Goal: Task Accomplishment & Management: Use online tool/utility

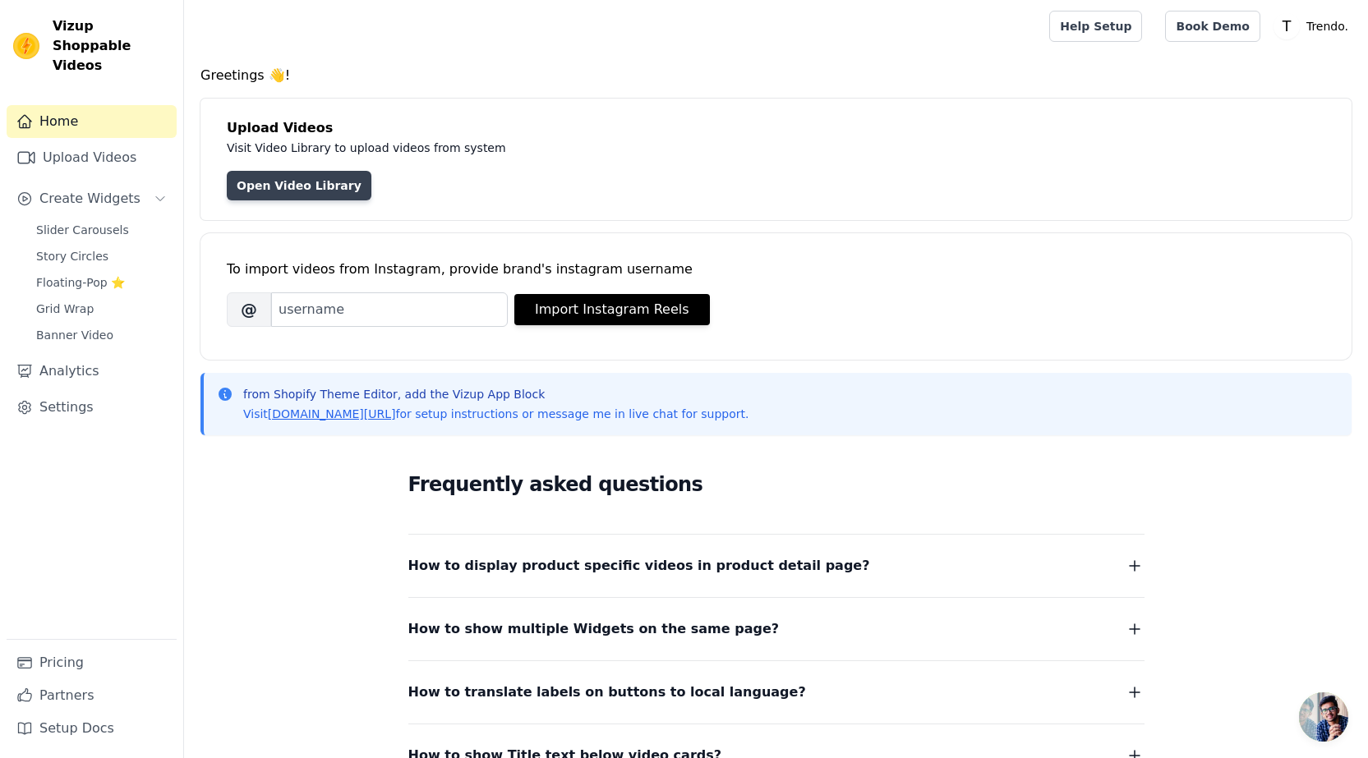
click at [302, 190] on link "Open Video Library" at bounding box center [299, 186] width 145 height 30
click at [380, 306] on input "Brand's Instagram Username" at bounding box center [389, 310] width 237 height 35
click at [600, 320] on button "Import Instagram Reels" at bounding box center [612, 309] width 196 height 31
click at [76, 141] on link "Upload Videos" at bounding box center [92, 157] width 170 height 33
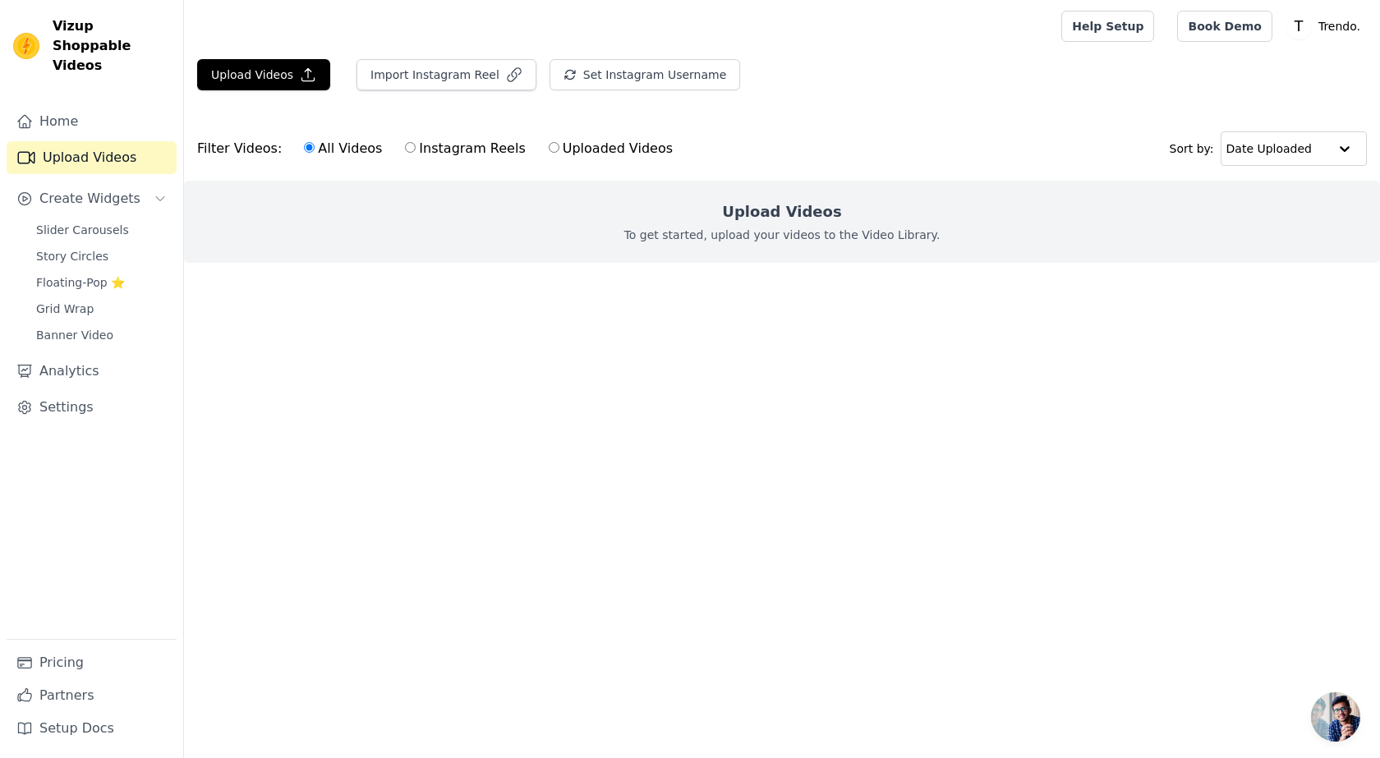
click at [405, 149] on input "Instagram Reels" at bounding box center [410, 147] width 11 height 11
radio input "true"
click at [549, 146] on input "Uploaded Videos" at bounding box center [554, 147] width 11 height 11
radio input "true"
click at [76, 105] on link "Home" at bounding box center [92, 121] width 170 height 33
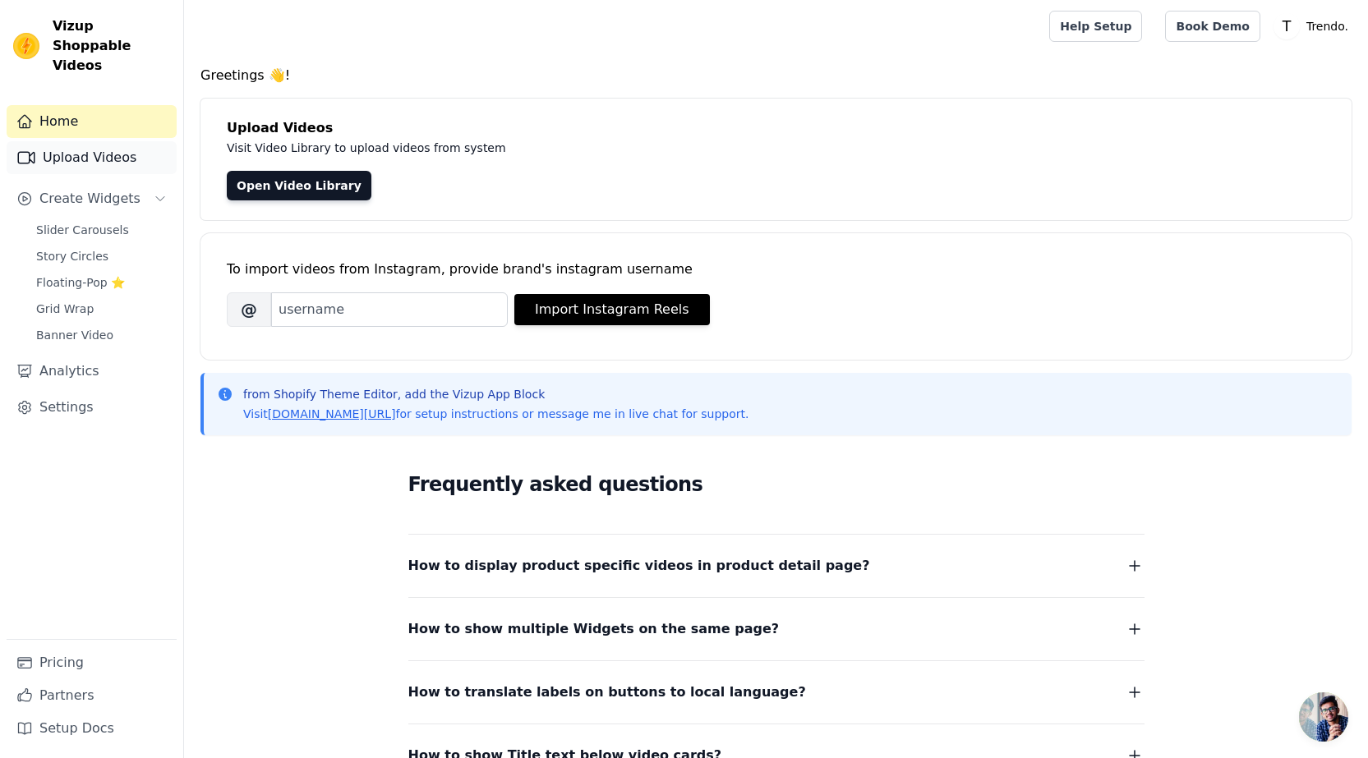
click at [108, 149] on link "Upload Videos" at bounding box center [92, 157] width 170 height 33
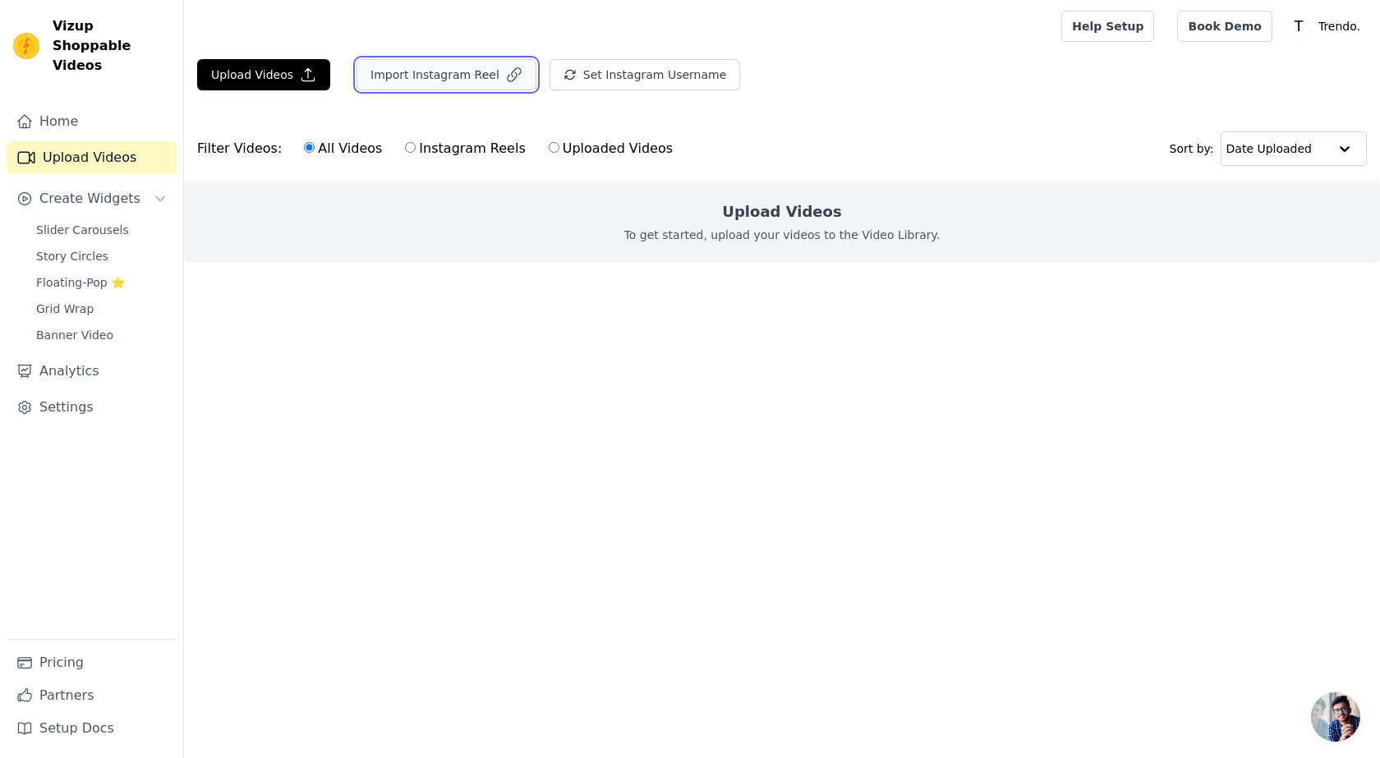
click at [429, 81] on button "Import Instagram Reel" at bounding box center [447, 74] width 180 height 31
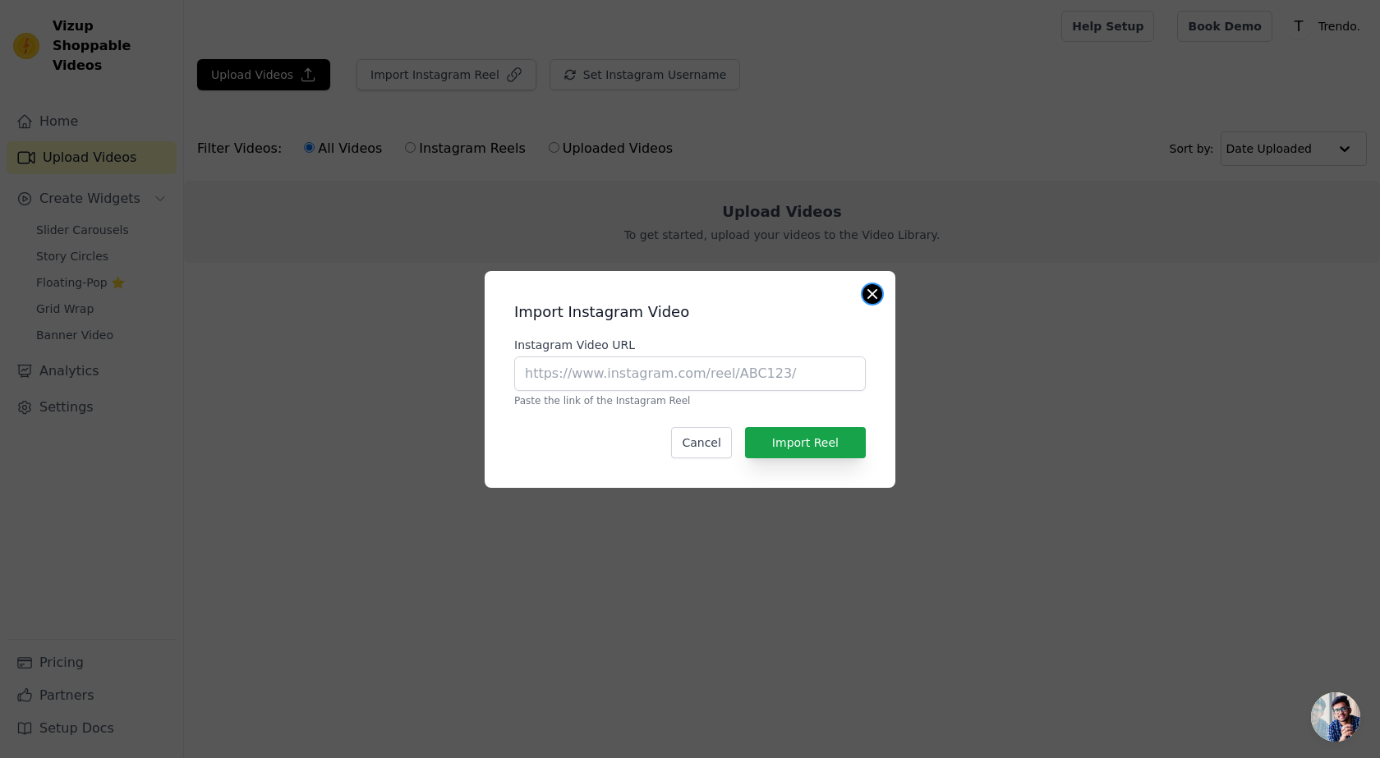
click at [873, 289] on button "Close modal" at bounding box center [873, 294] width 20 height 20
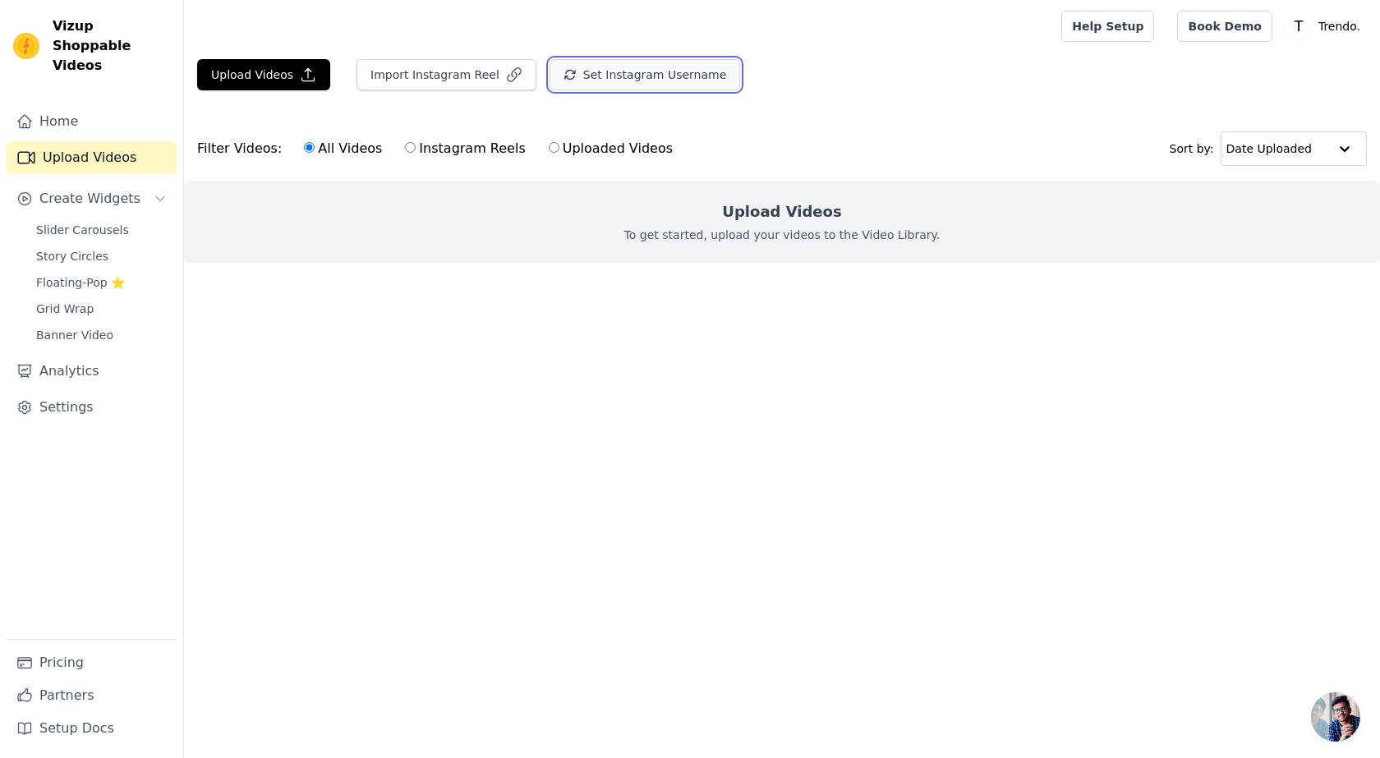
click at [597, 81] on button "Set Instagram Username" at bounding box center [645, 74] width 191 height 31
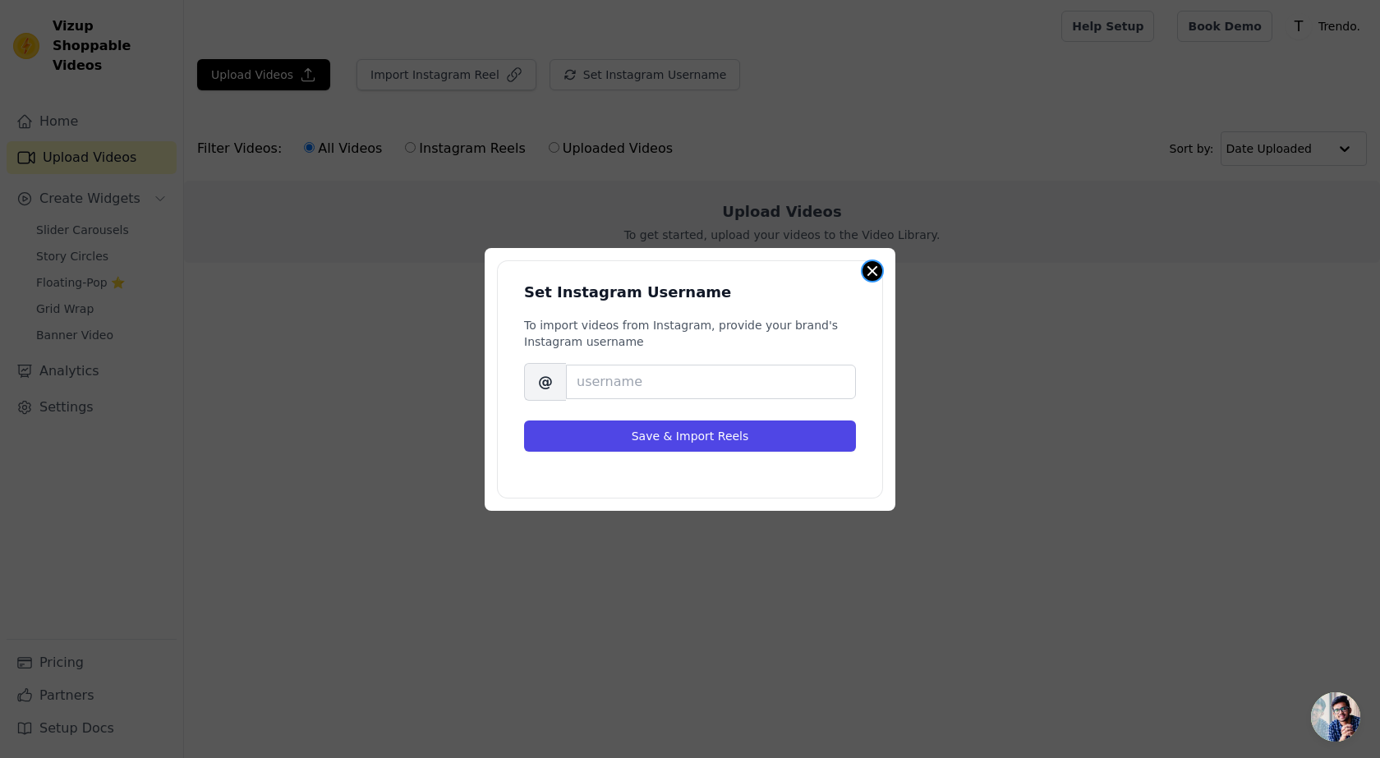
click at [875, 273] on button "Close modal" at bounding box center [873, 271] width 20 height 20
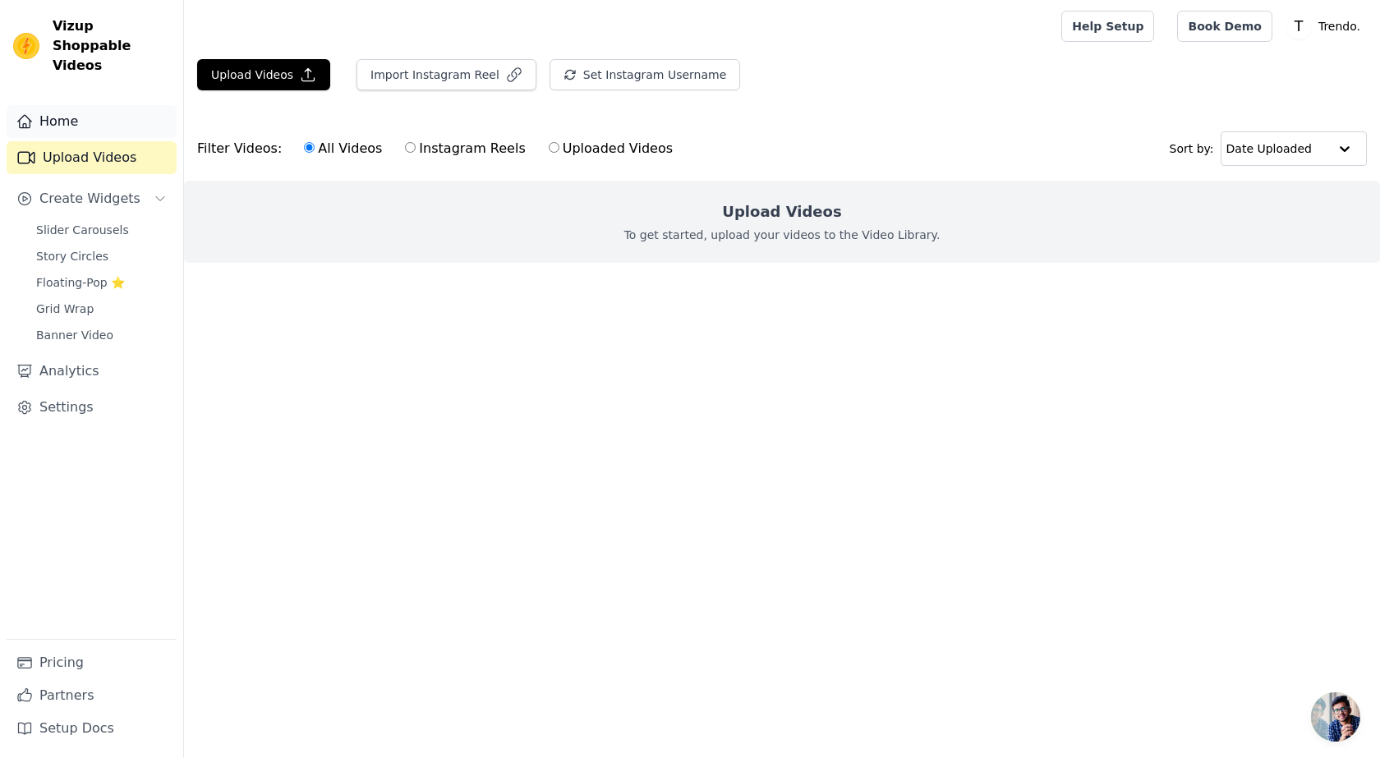
click at [56, 108] on link "Home" at bounding box center [92, 121] width 170 height 33
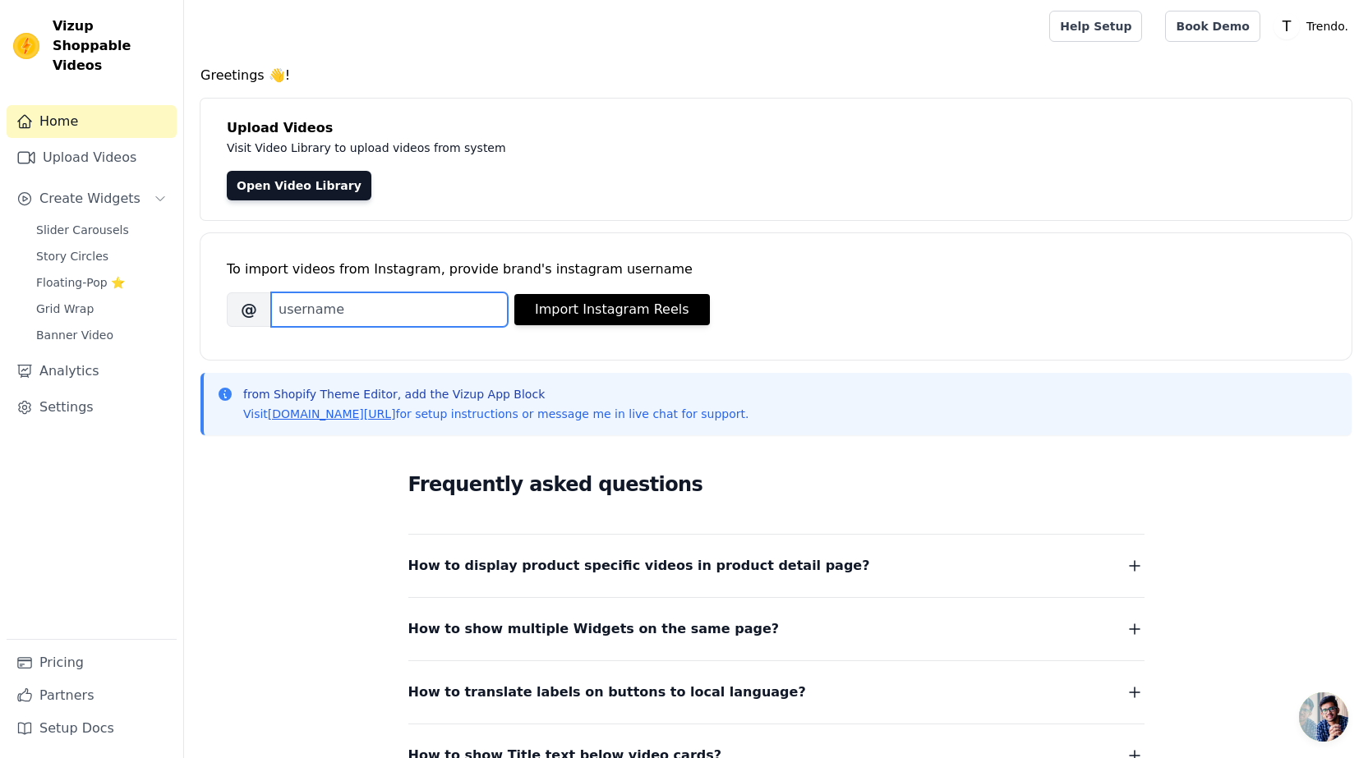
click at [319, 316] on input "Brand's Instagram Username" at bounding box center [389, 310] width 237 height 35
drag, startPoint x: 366, startPoint y: 296, endPoint x: 345, endPoint y: 298, distance: 20.7
click at [366, 297] on input "Brand's Instagram Username" at bounding box center [389, 310] width 237 height 35
type input "trendo_fashion_accessories_"
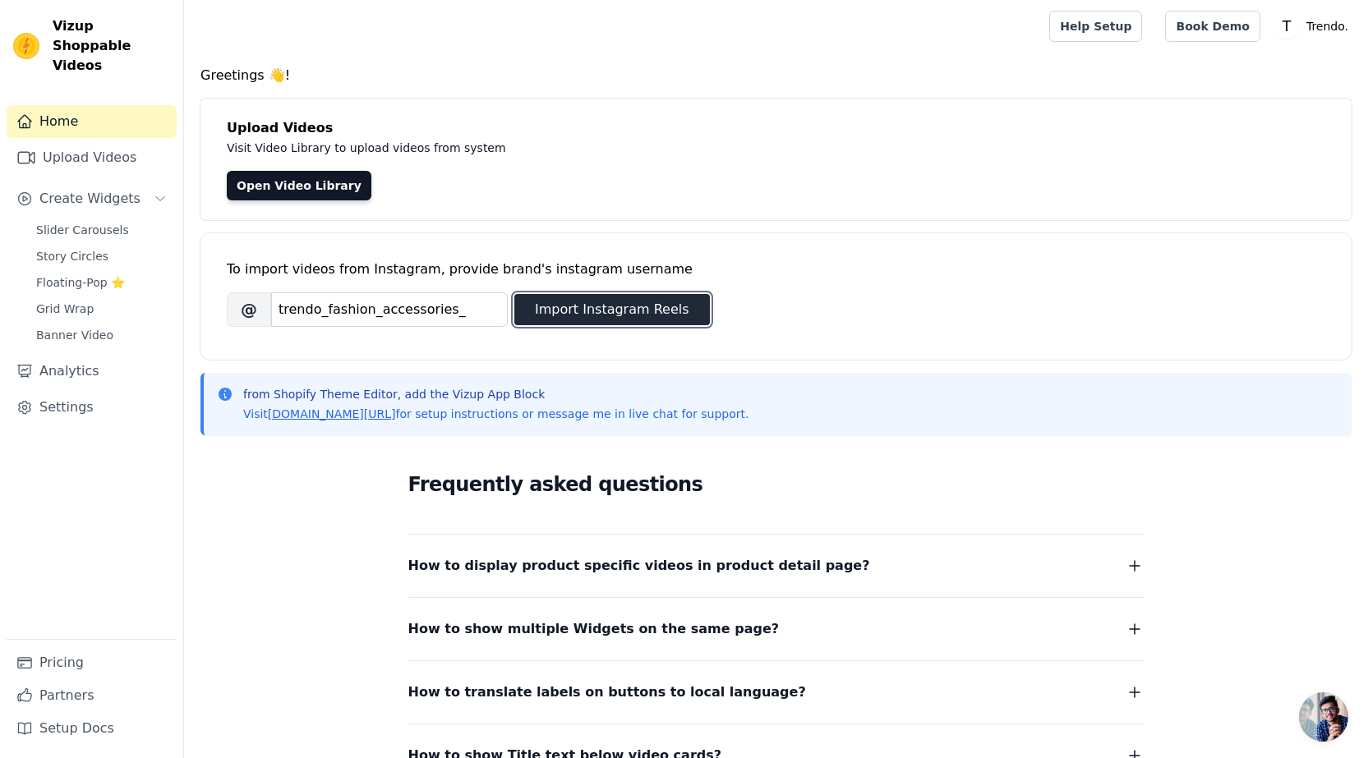
click at [571, 317] on button "Import Instagram Reels" at bounding box center [612, 309] width 196 height 31
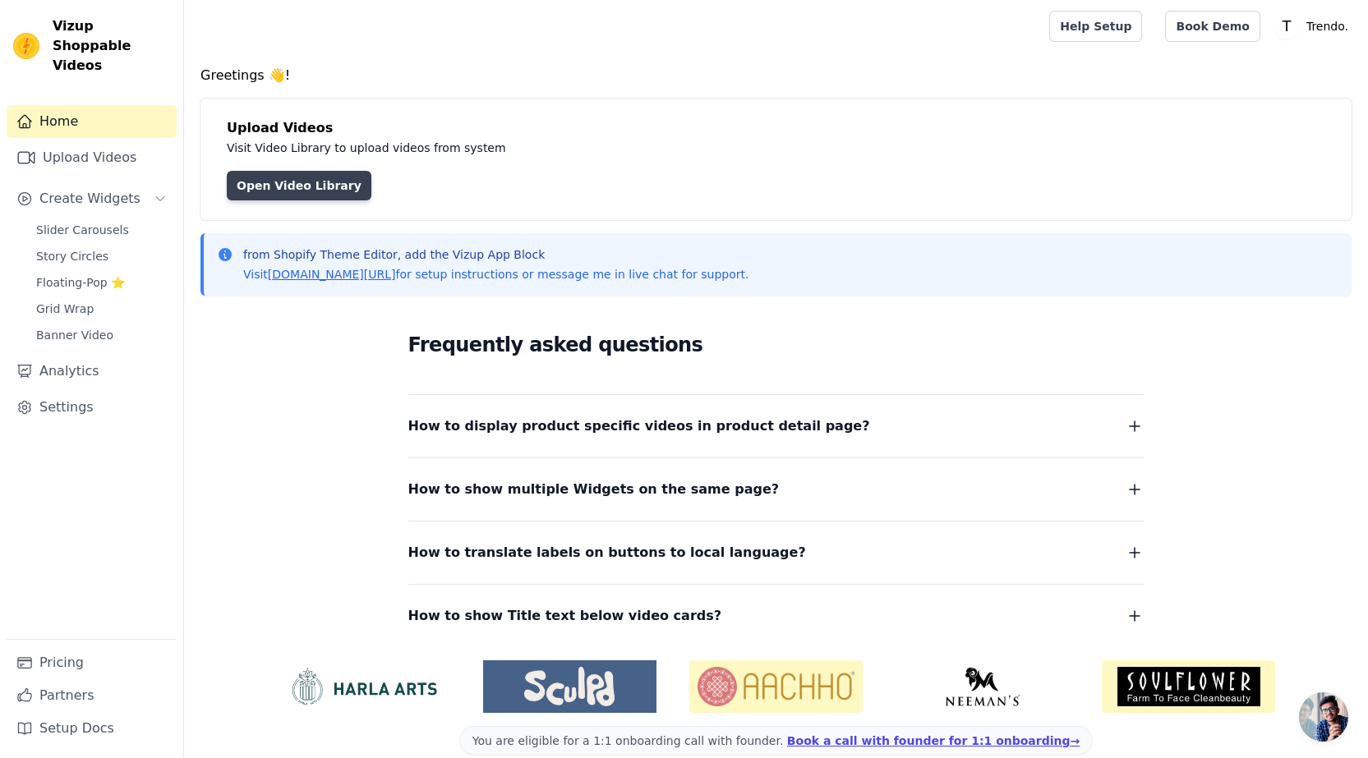
click at [276, 175] on link "Open Video Library" at bounding box center [299, 186] width 145 height 30
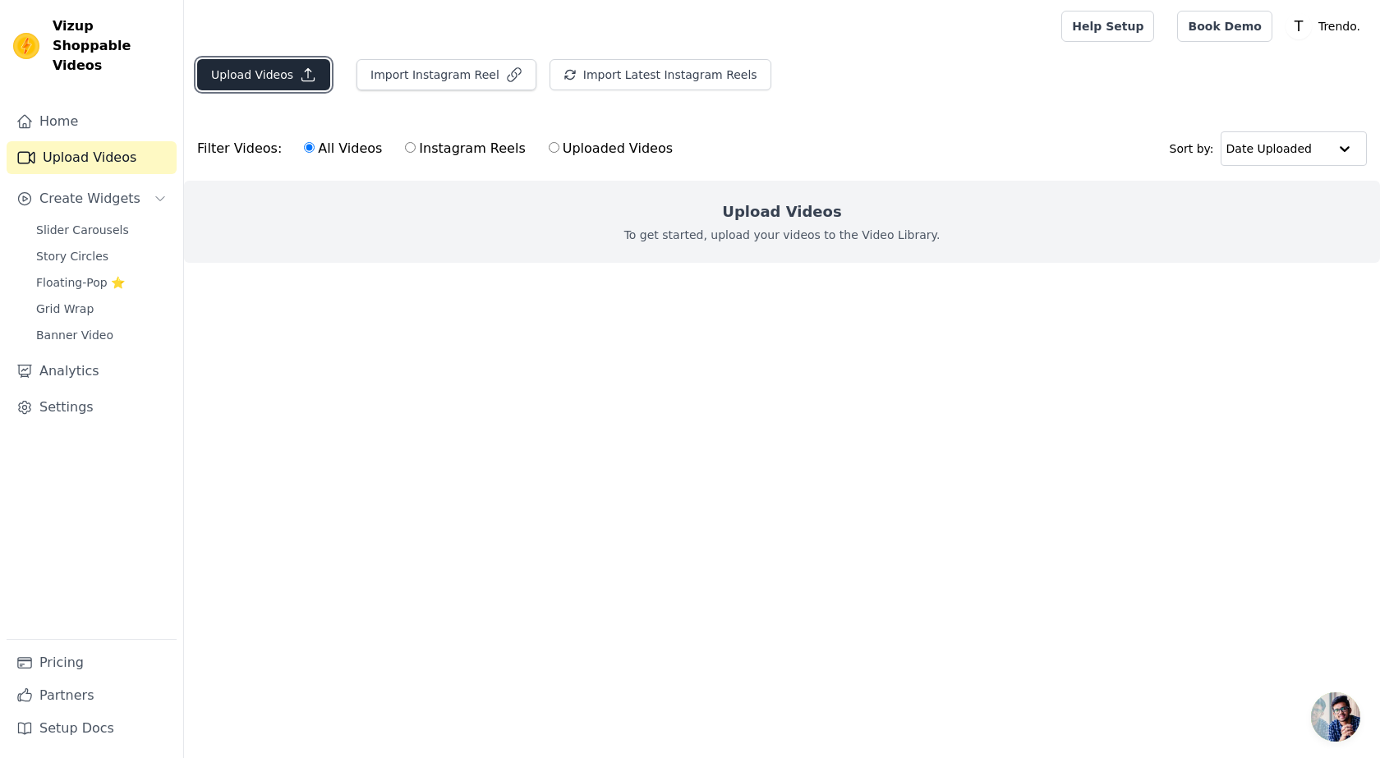
click at [279, 76] on button "Upload Videos" at bounding box center [263, 74] width 133 height 31
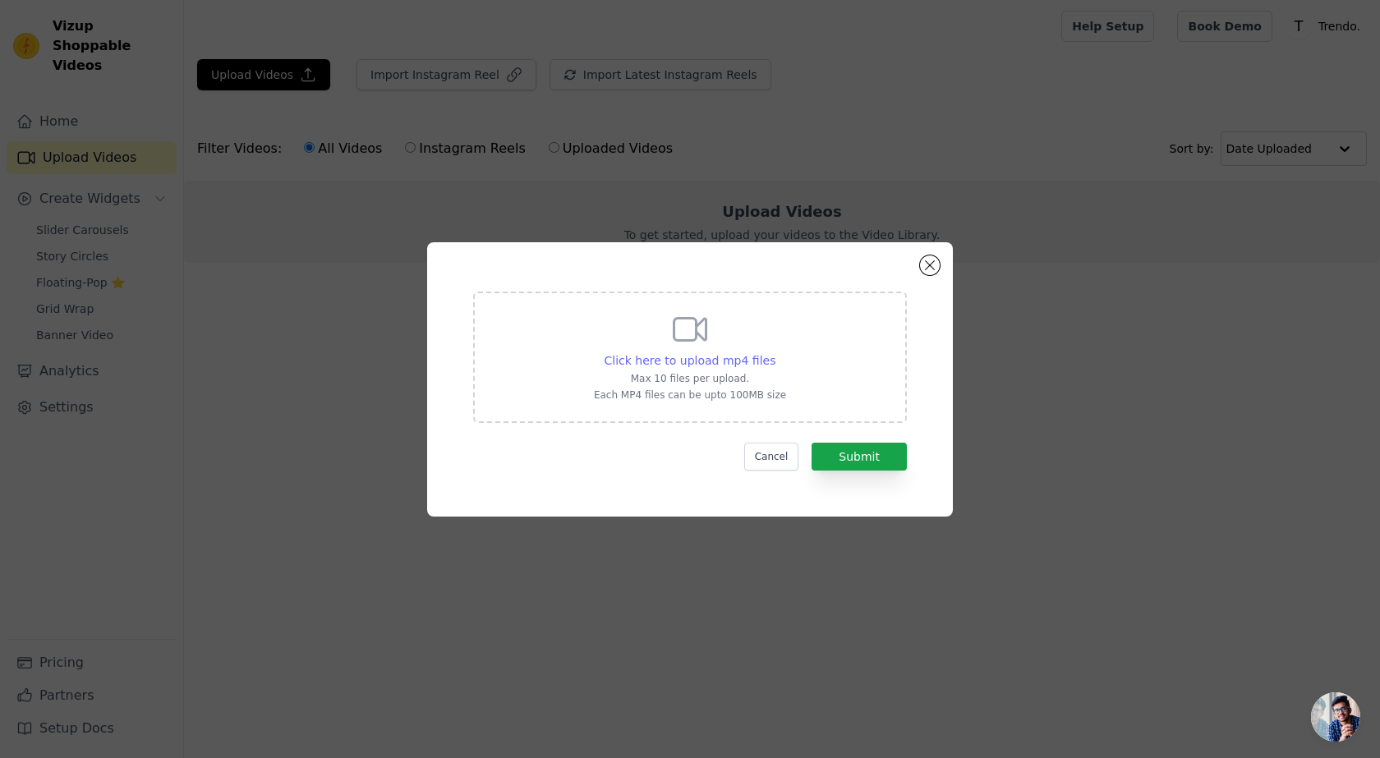
click at [711, 359] on span "Click here to upload mp4 files" at bounding box center [691, 360] width 172 height 13
click at [775, 352] on input "Click here to upload mp4 files Max 10 files per upload. Each MP4 files can be u…" at bounding box center [775, 352] width 1 height 1
type input "C:\fakepath\d455370aa3adad23105121e88a98709d.mp4"
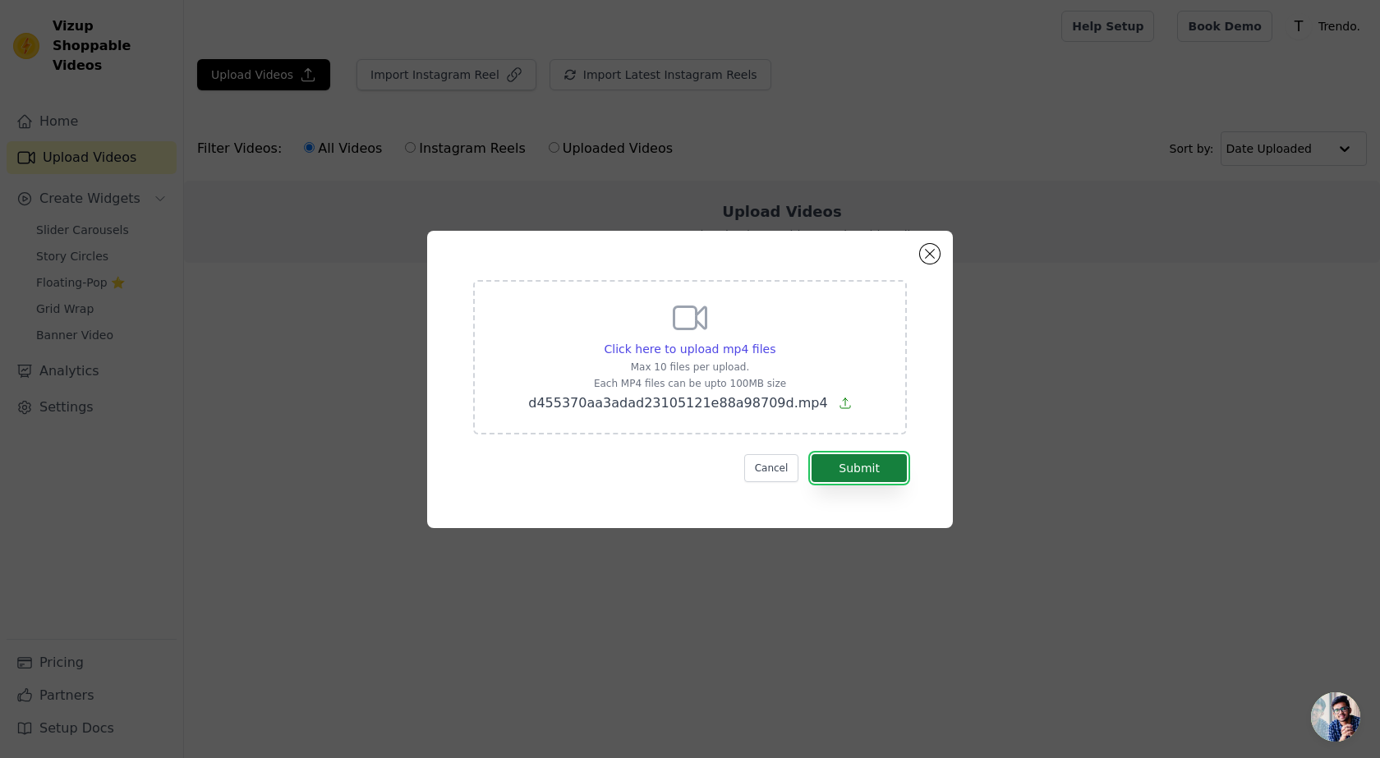
click at [846, 473] on button "Submit" at bounding box center [859, 468] width 95 height 28
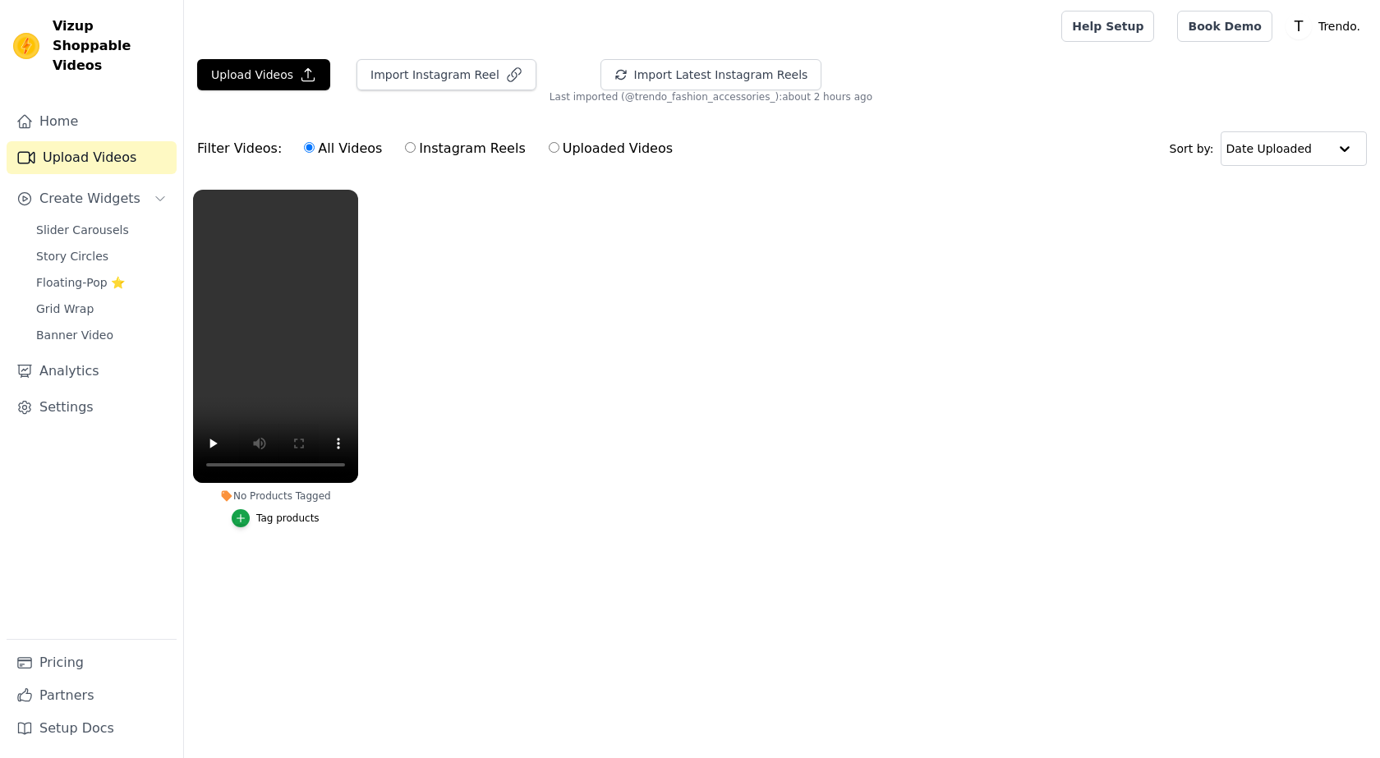
click at [290, 518] on div "Tag products" at bounding box center [287, 518] width 63 height 13
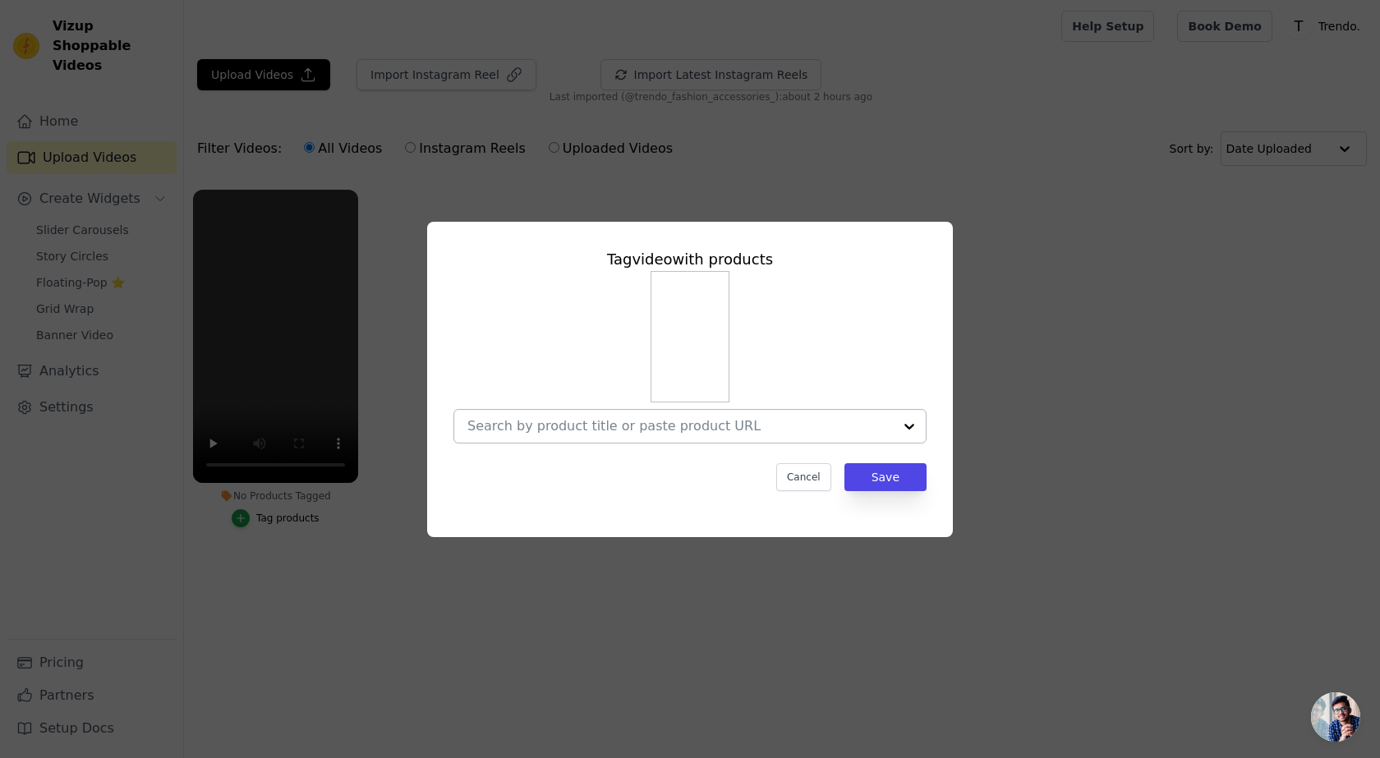
click at [578, 430] on input "No Products Tagged Tag video with products Cancel Save Tag products" at bounding box center [681, 426] width 426 height 16
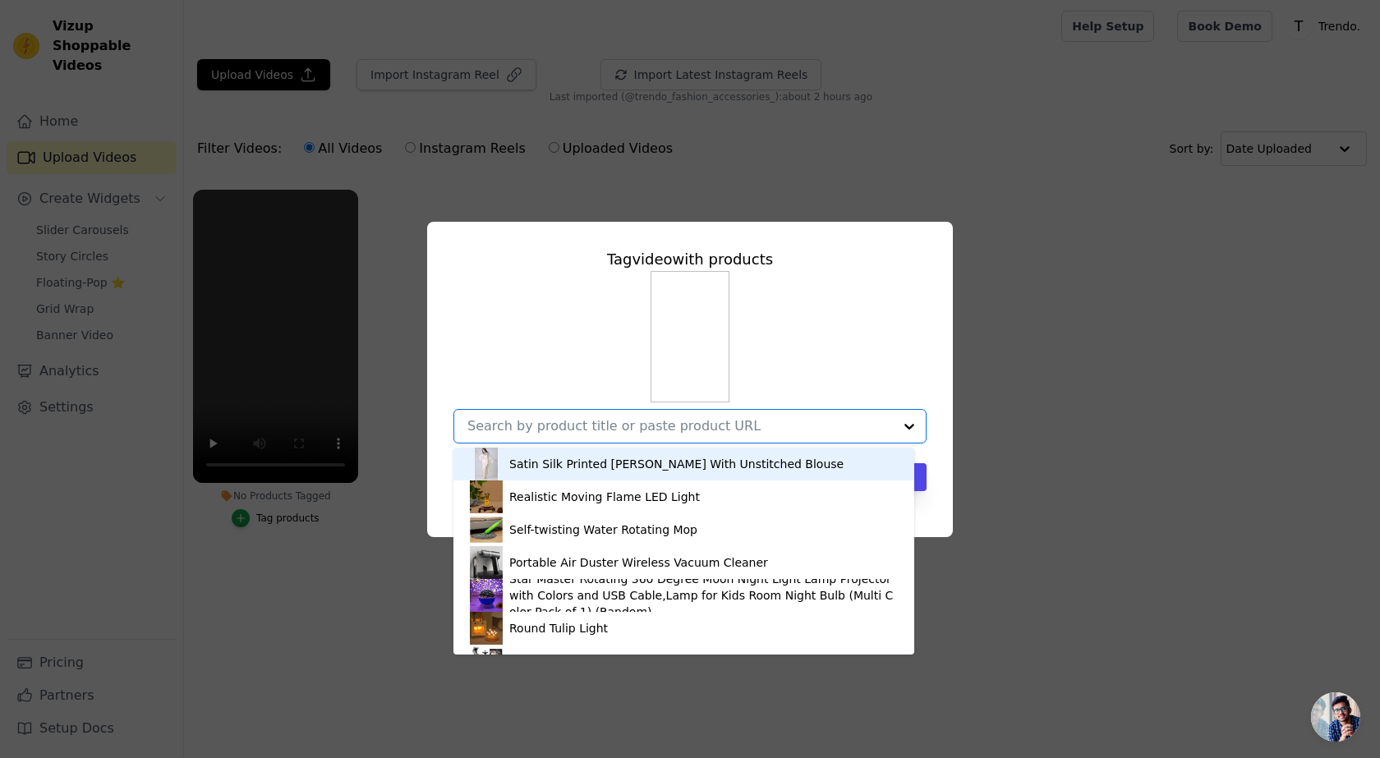
paste input "Baby Toys Infant Crawling Crab Toy"
type input "Baby Toys Infant Crawling Crab Toy"
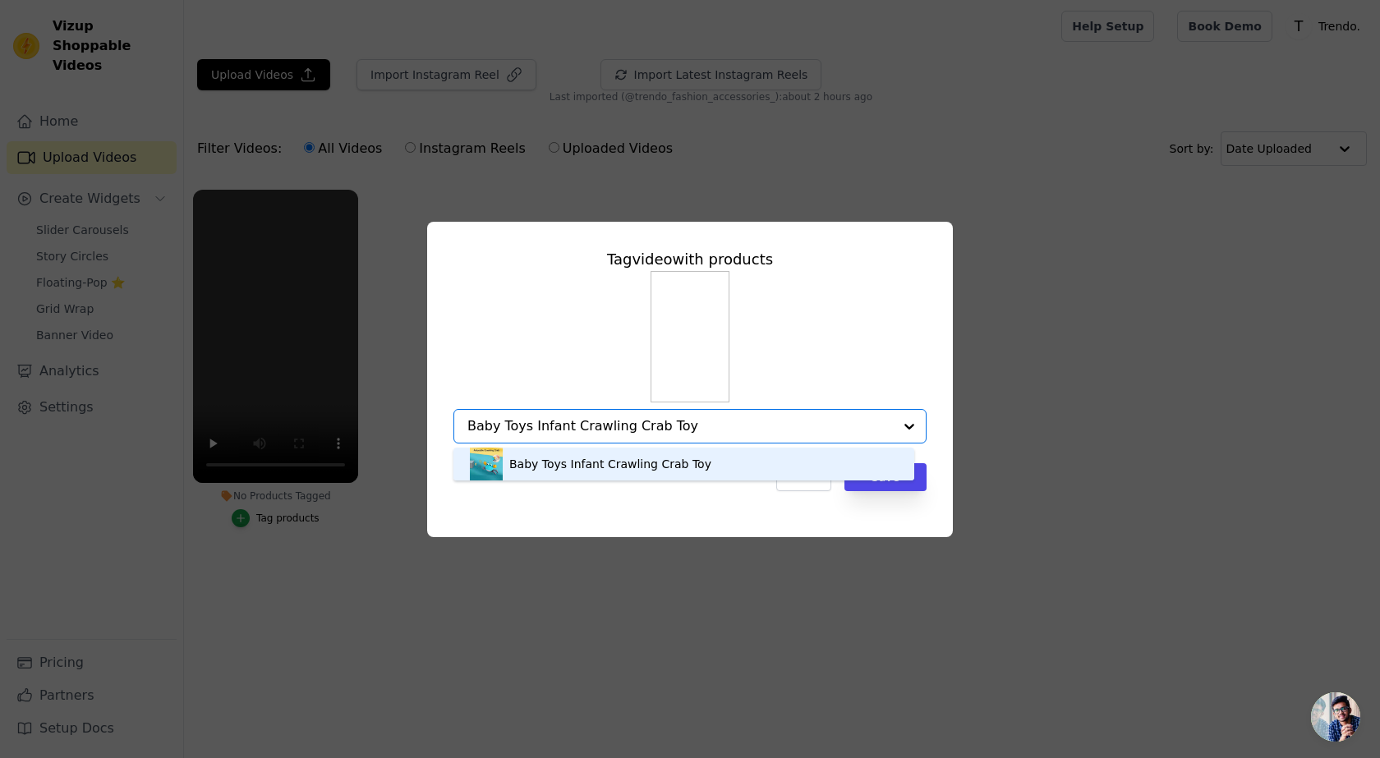
click at [726, 462] on div "Baby Toys Infant Crawling Crab Toy" at bounding box center [684, 464] width 428 height 33
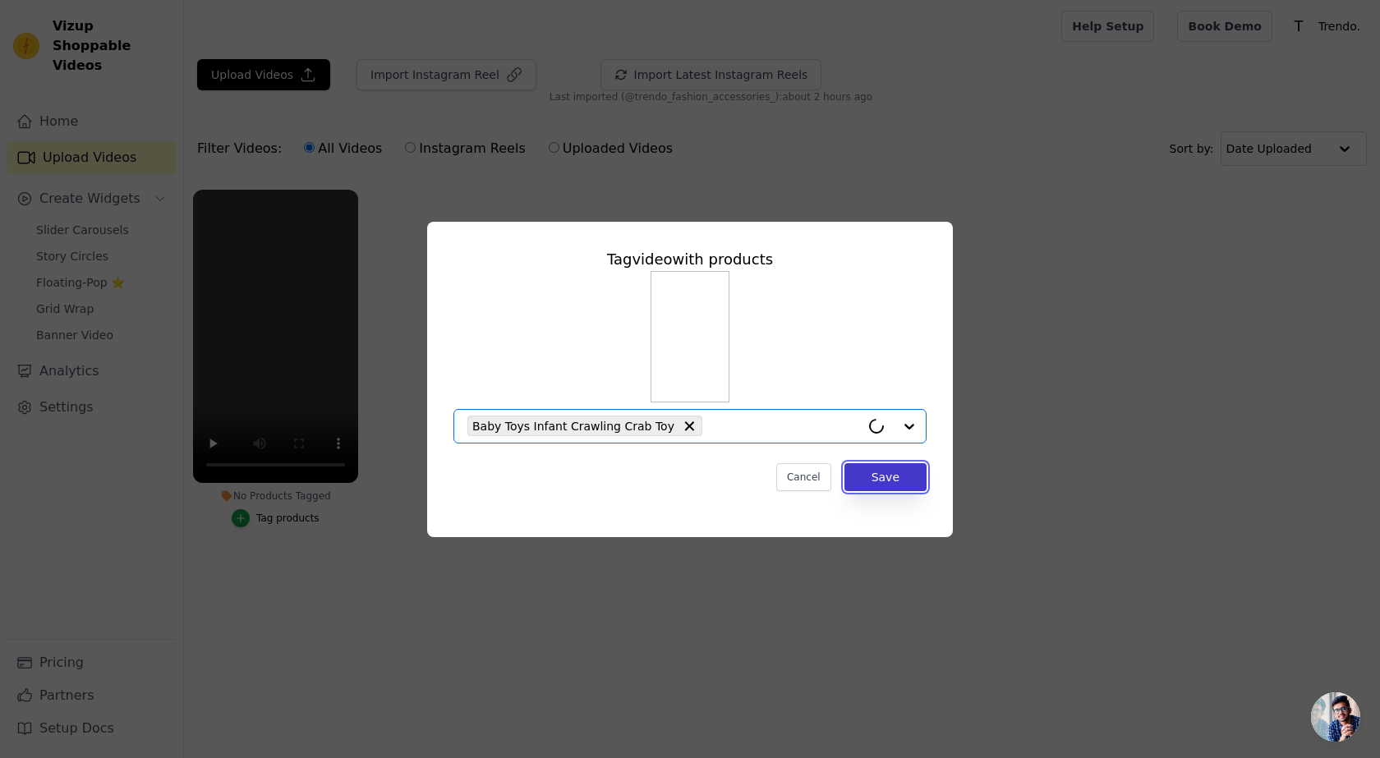
click at [874, 477] on button "Save" at bounding box center [886, 477] width 82 height 28
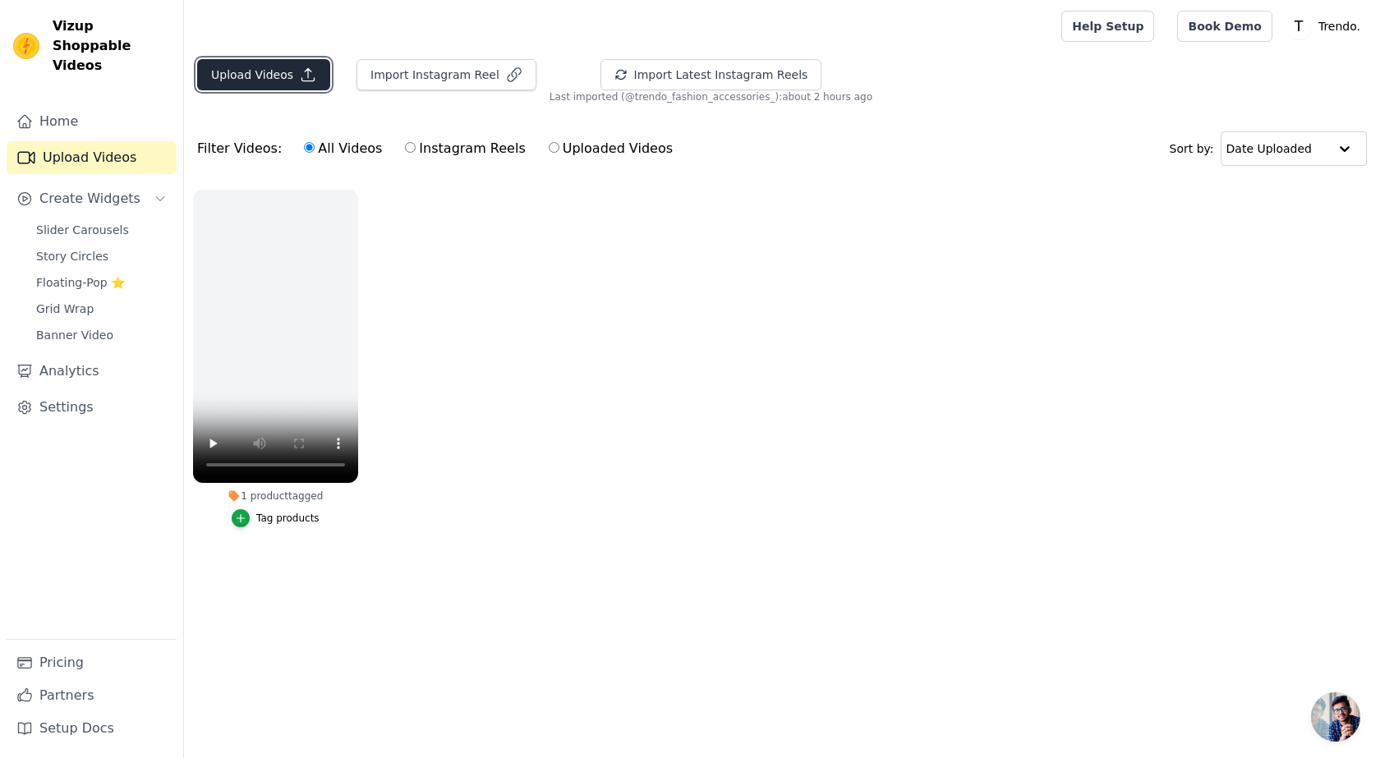
click at [274, 83] on button "Upload Videos" at bounding box center [263, 74] width 133 height 31
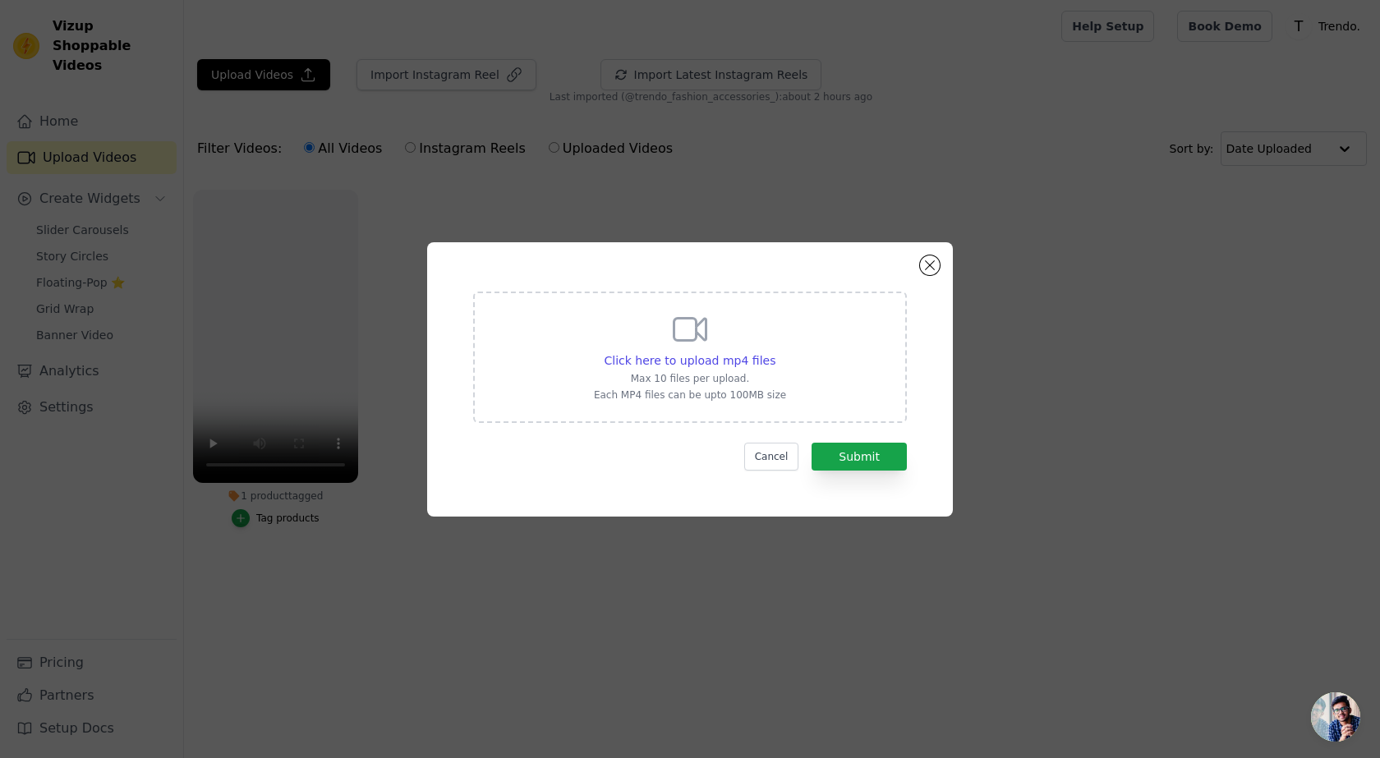
click at [951, 280] on div "Click here to upload mp4 files Max 10 files per upload. Each MP4 files can be u…" at bounding box center [690, 379] width 1328 height 327
click at [940, 277] on div "Click here to upload mp4 files Max 10 files per upload. Each MP4 files can be u…" at bounding box center [690, 379] width 526 height 274
click at [930, 269] on button "Close modal" at bounding box center [930, 266] width 20 height 20
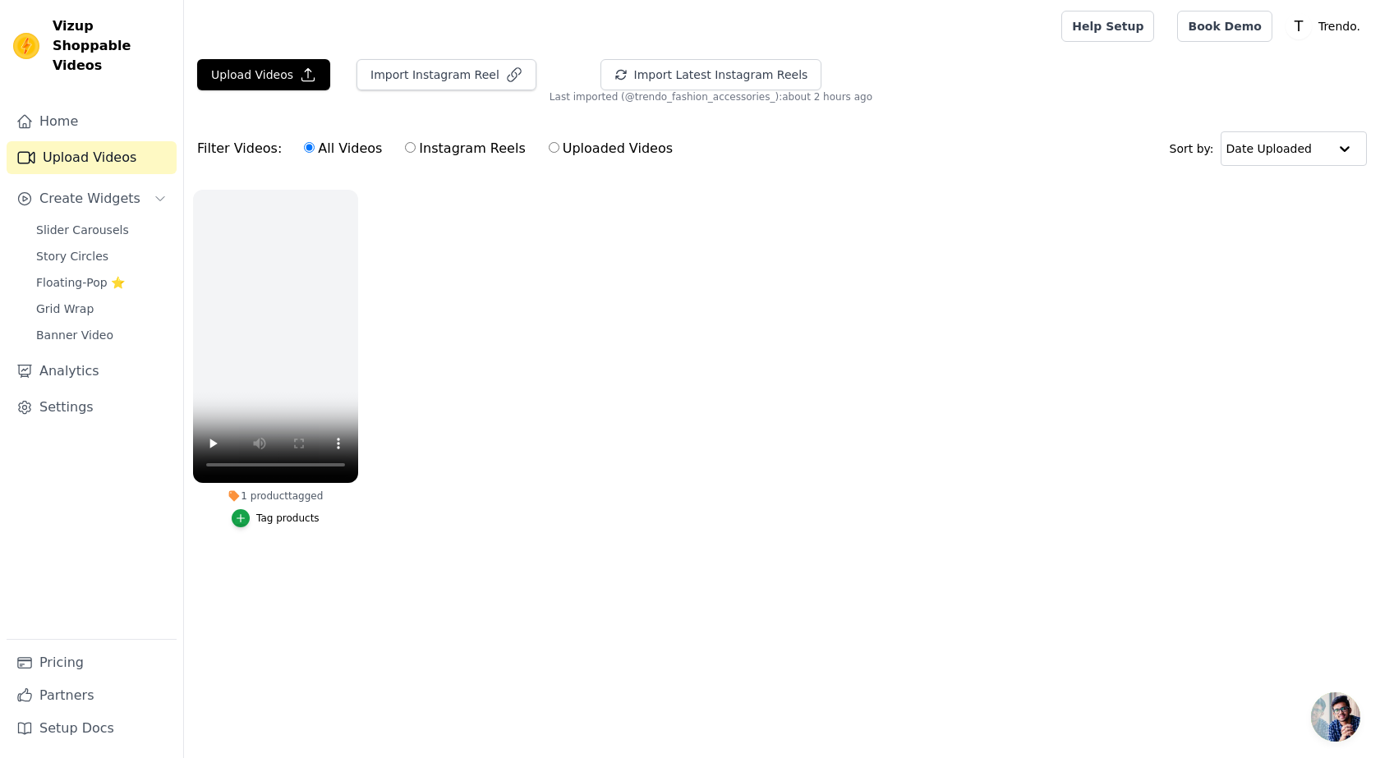
click at [404, 154] on label "Instagram Reels" at bounding box center [465, 148] width 122 height 21
click at [405, 153] on input "Instagram Reels" at bounding box center [410, 147] width 11 height 11
radio input "true"
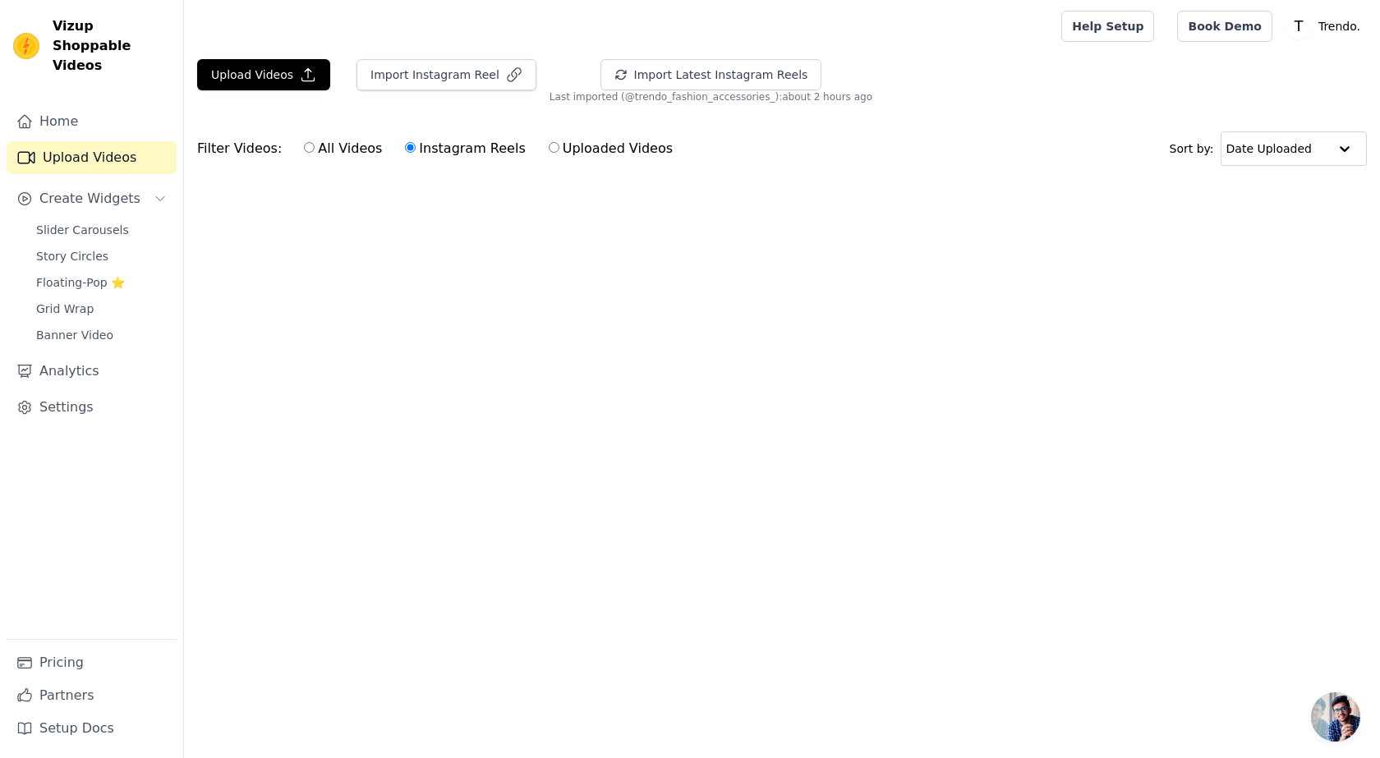
click at [549, 150] on input "Uploaded Videos" at bounding box center [554, 147] width 11 height 11
radio input "true"
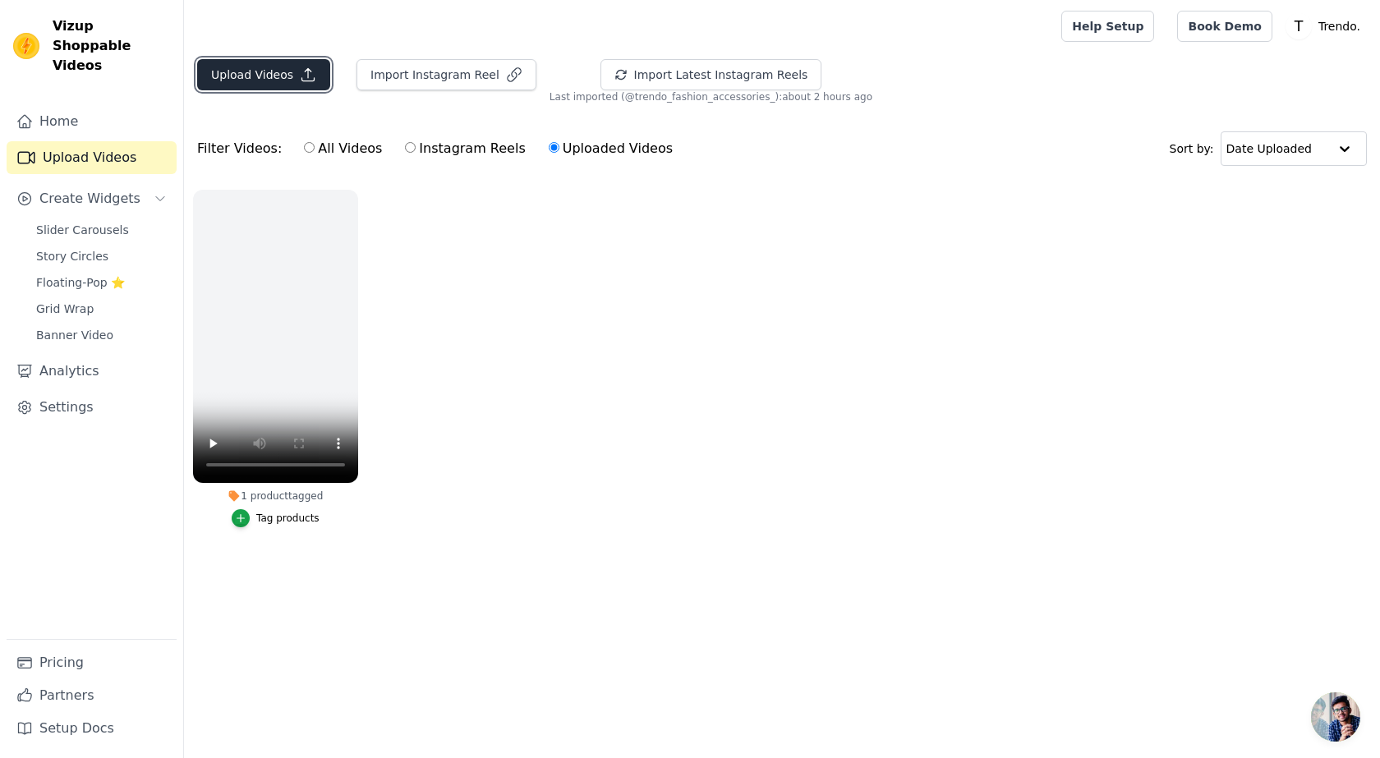
click at [300, 72] on icon "button" at bounding box center [308, 75] width 16 height 16
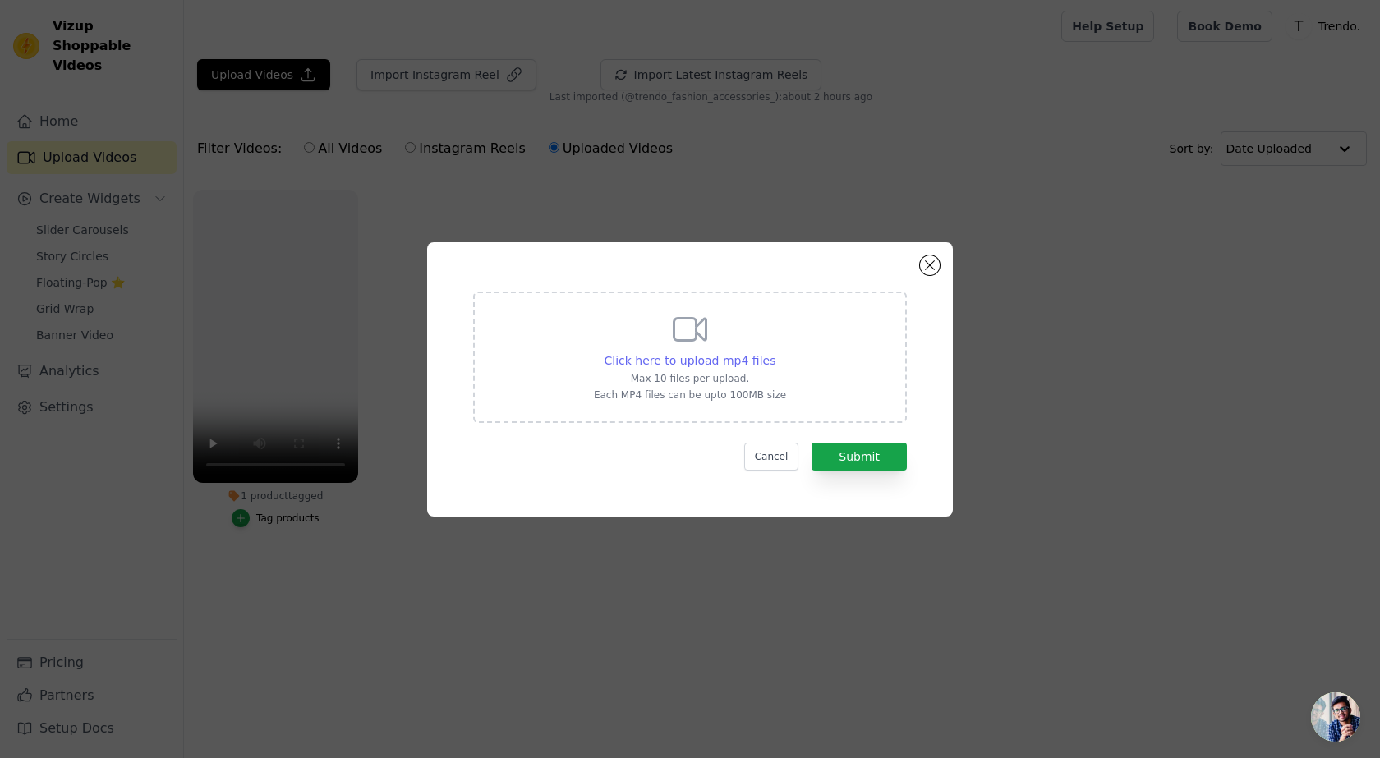
click at [710, 361] on span "Click here to upload mp4 files" at bounding box center [691, 360] width 172 height 13
click at [775, 352] on input "Click here to upload mp4 files Max 10 files per upload. Each MP4 files can be u…" at bounding box center [775, 352] width 1 height 1
type input "C:\fakepath\d19975d6d9d466948ec59285eb028c37.mp4"
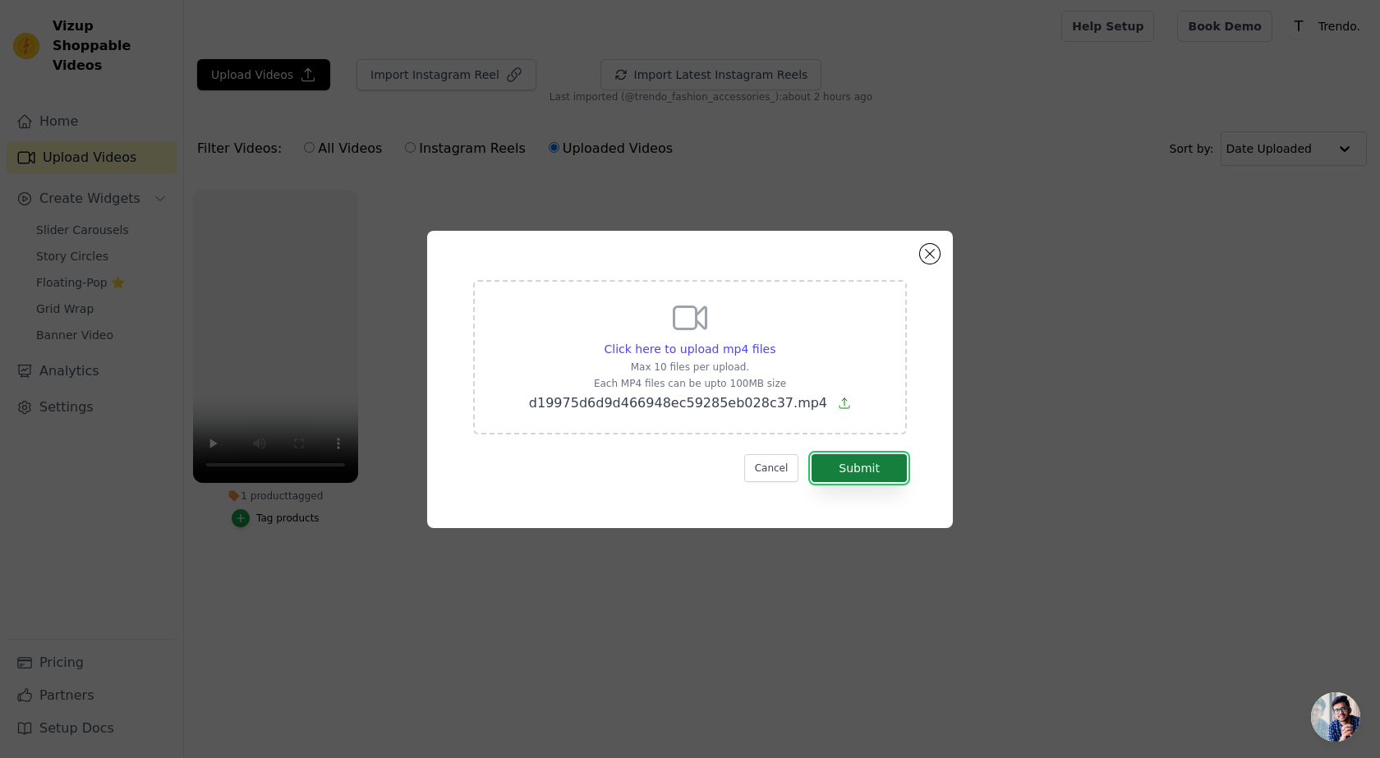
click at [858, 472] on button "Submit" at bounding box center [859, 468] width 95 height 28
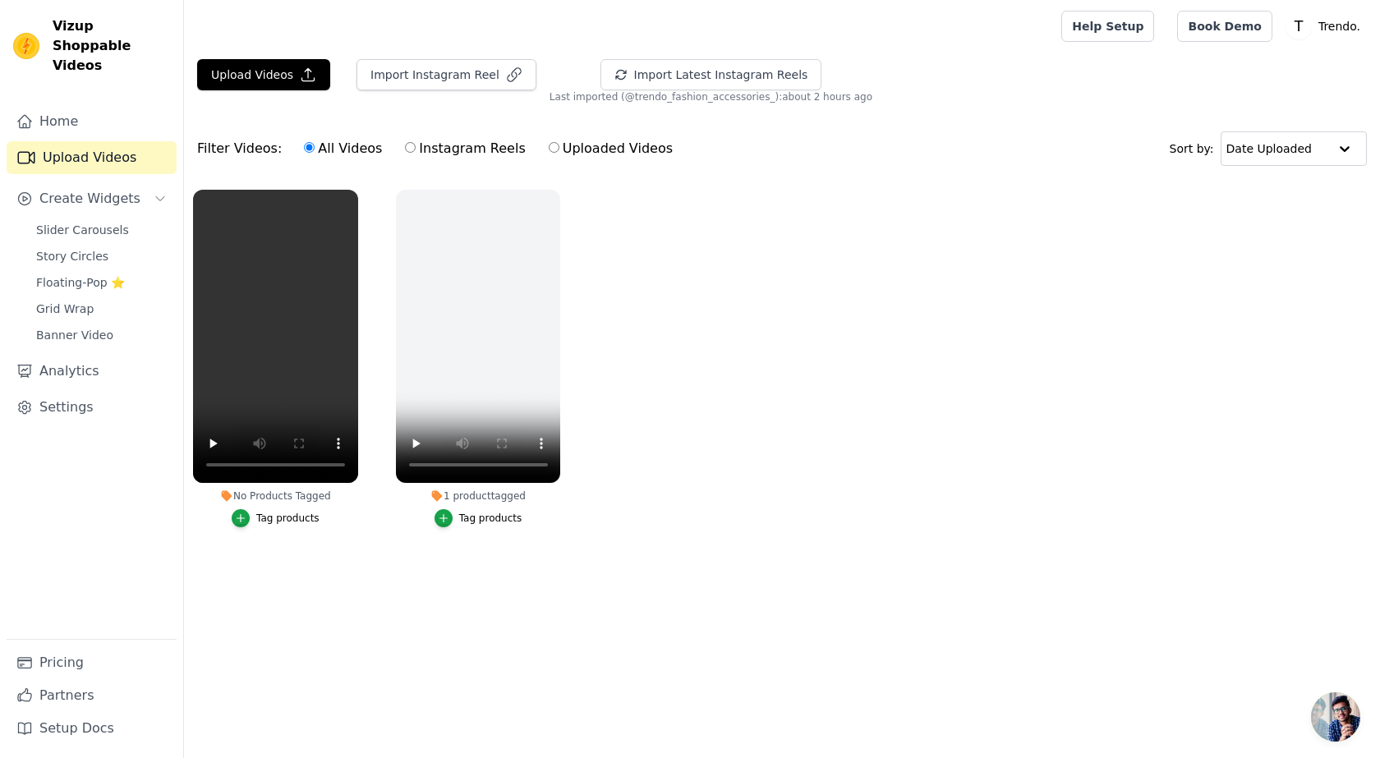
click at [284, 522] on div "Tag products" at bounding box center [287, 518] width 63 height 13
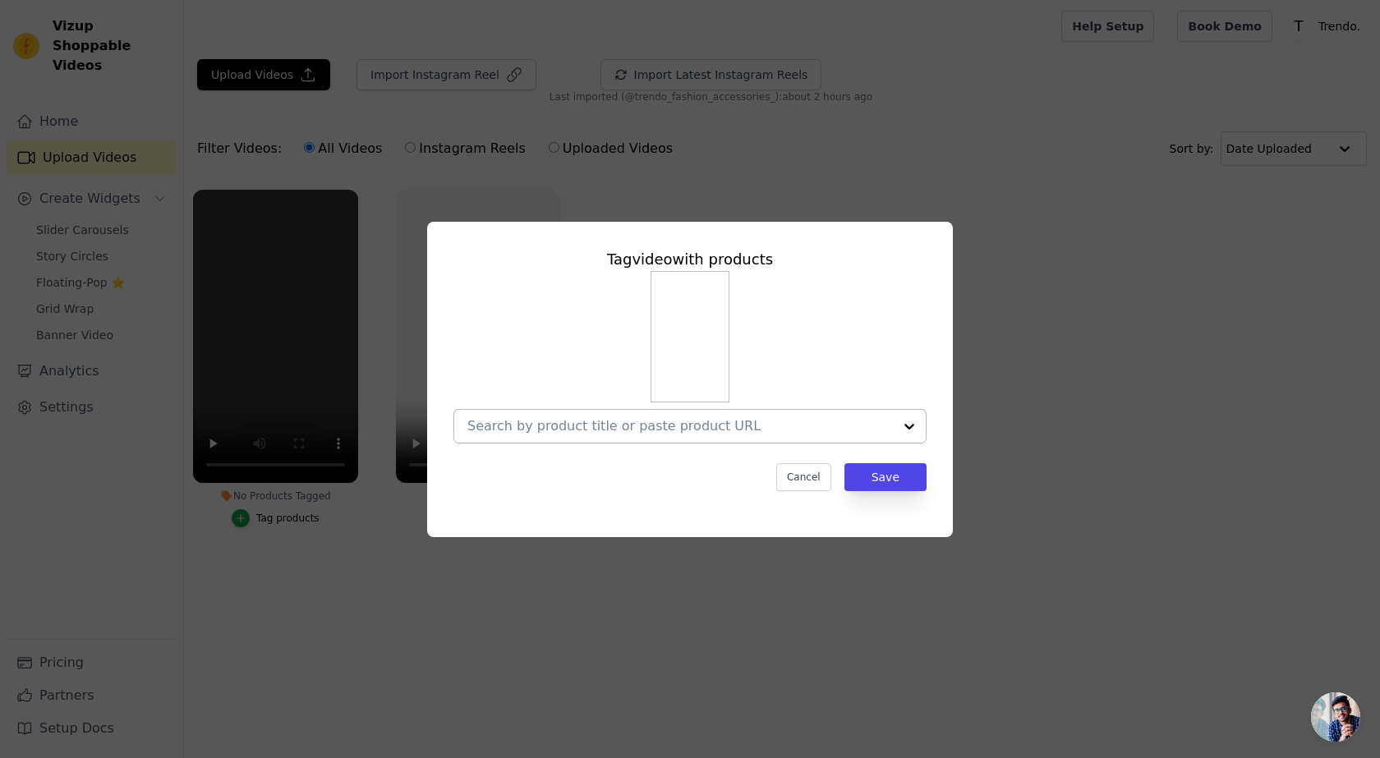
click at [683, 421] on input "No Products Tagged Tag video with products Cancel Save Tag products" at bounding box center [681, 426] width 426 height 16
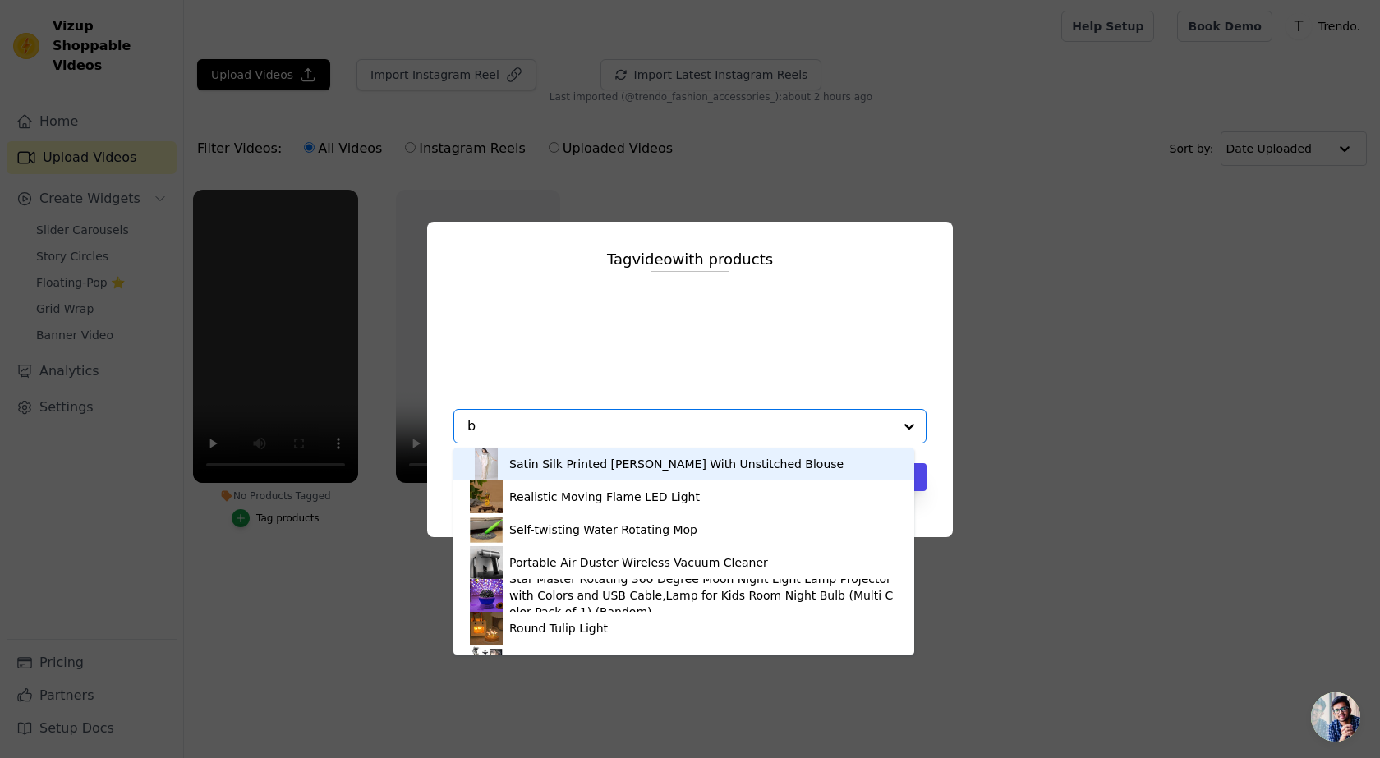
type input "bu"
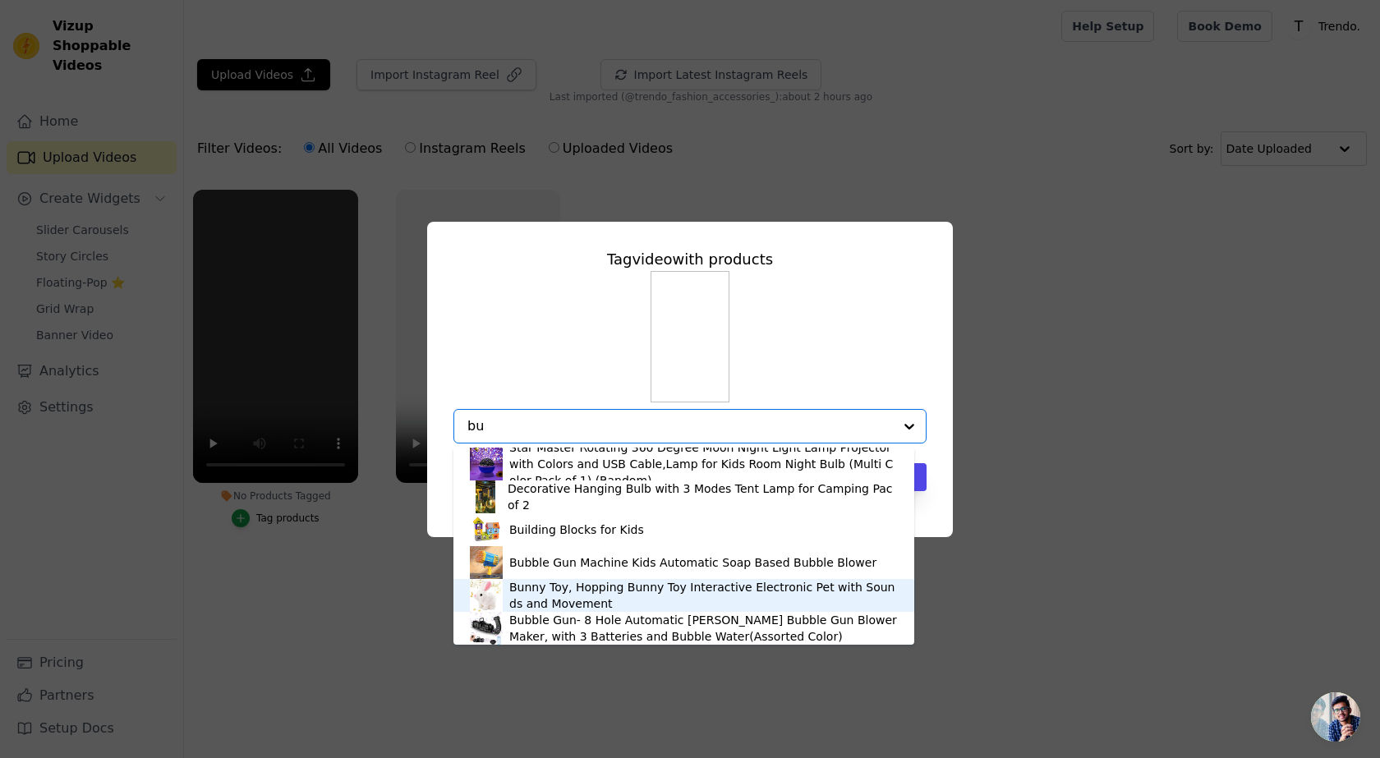
click at [606, 584] on div "Bunny Toy, Hopping Bunny Toy Interactive Electronic Pet with Sounds and Movement" at bounding box center [703, 595] width 389 height 33
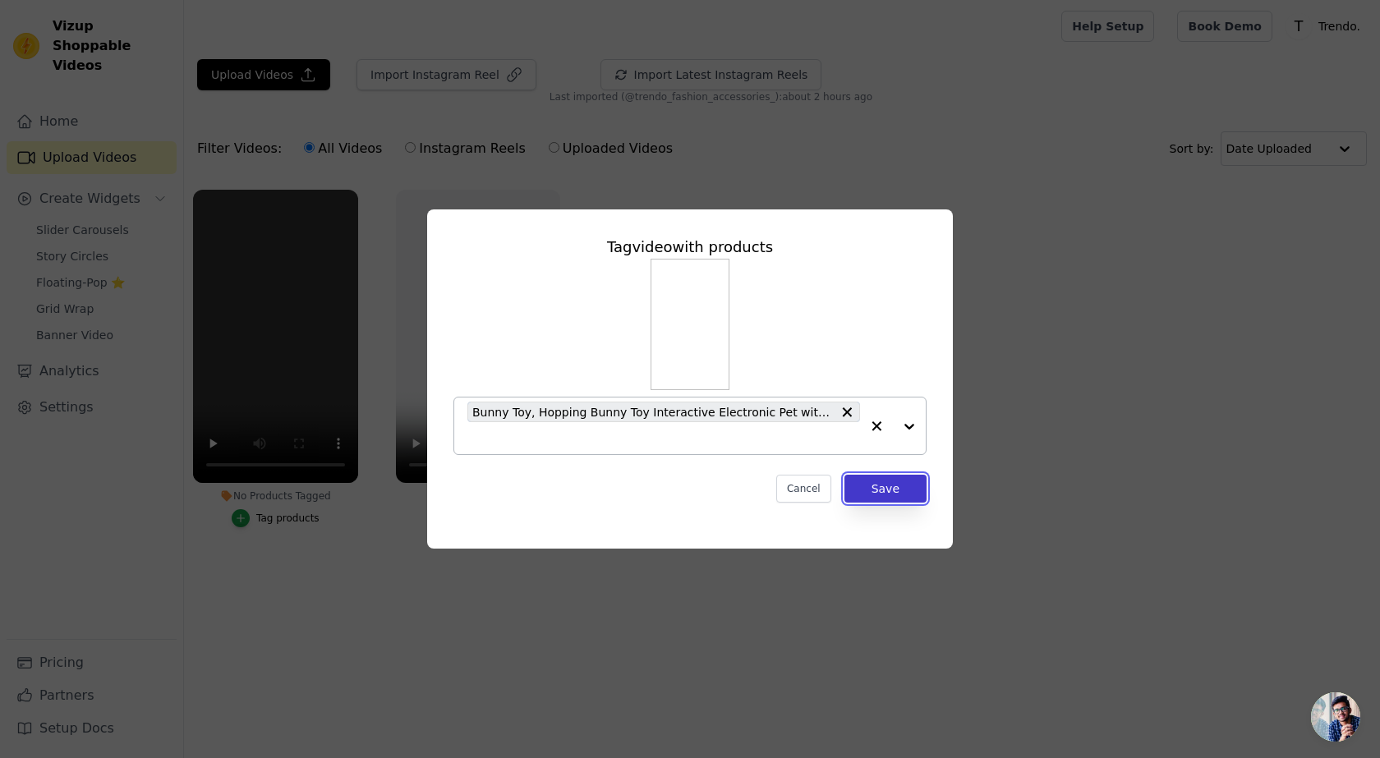
click at [880, 487] on button "Save" at bounding box center [886, 489] width 82 height 28
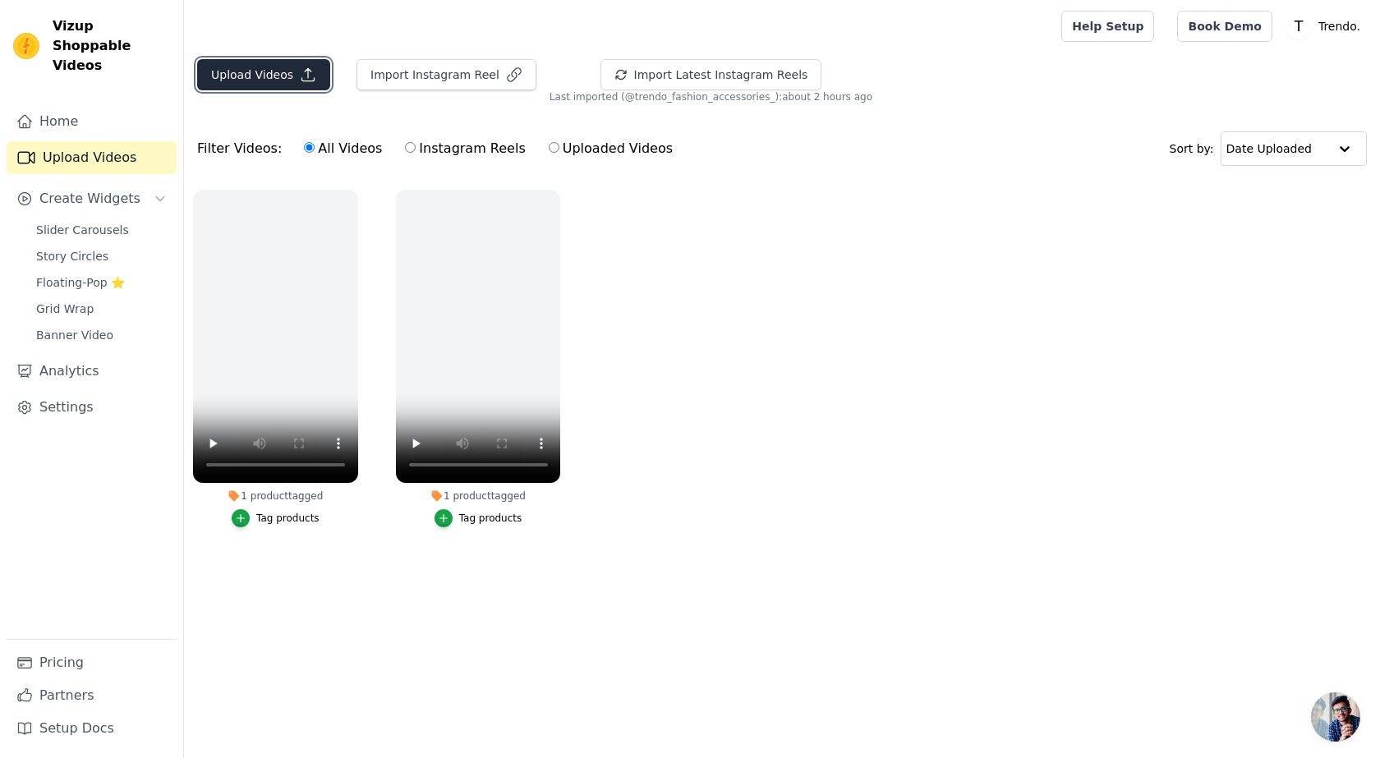
click at [229, 76] on button "Upload Videos" at bounding box center [263, 74] width 133 height 31
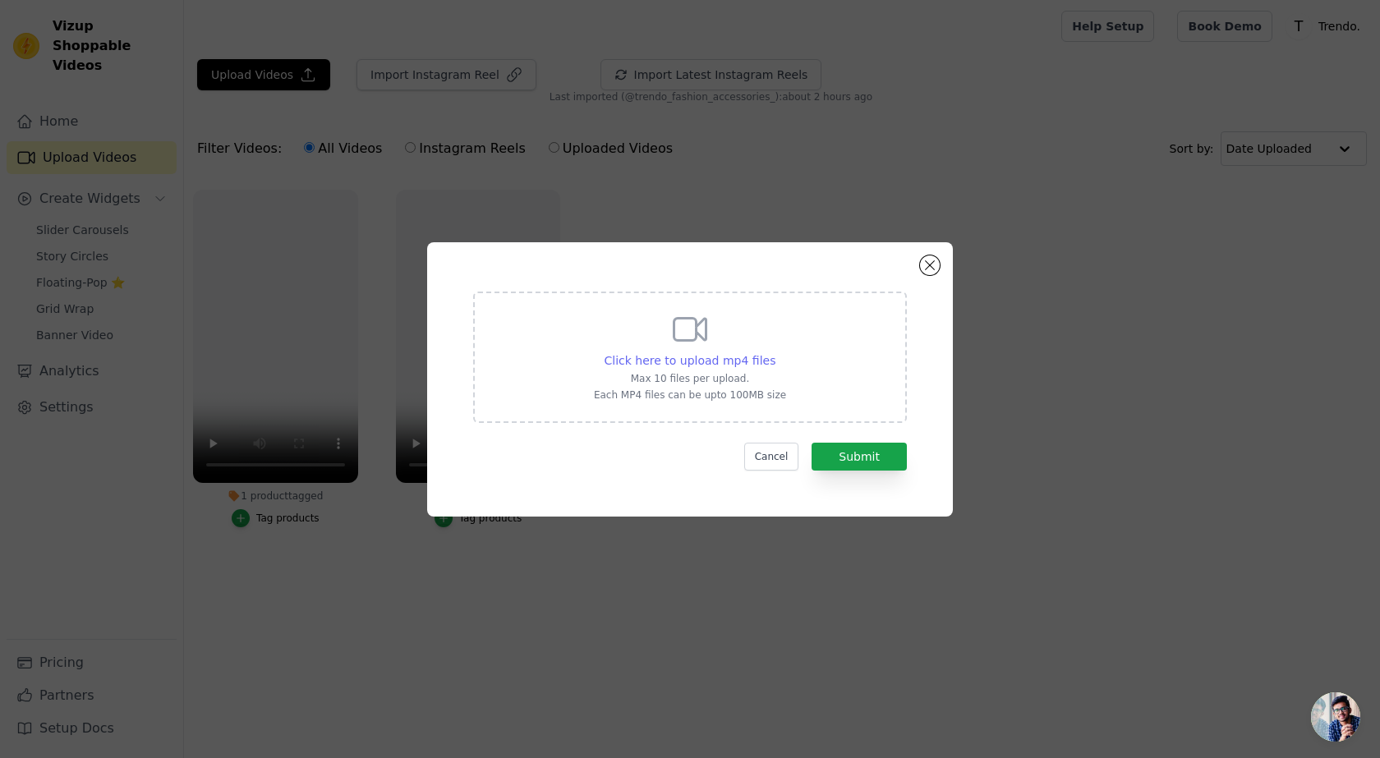
click at [718, 361] on span "Click here to upload mp4 files" at bounding box center [691, 360] width 172 height 13
click at [775, 352] on input "Click here to upload mp4 files Max 10 files per upload. Each MP4 files can be u…" at bounding box center [775, 352] width 1 height 1
type input "C:\fakepath\b44f08e27165362cb1d1c7a8c16d5e33.mp4"
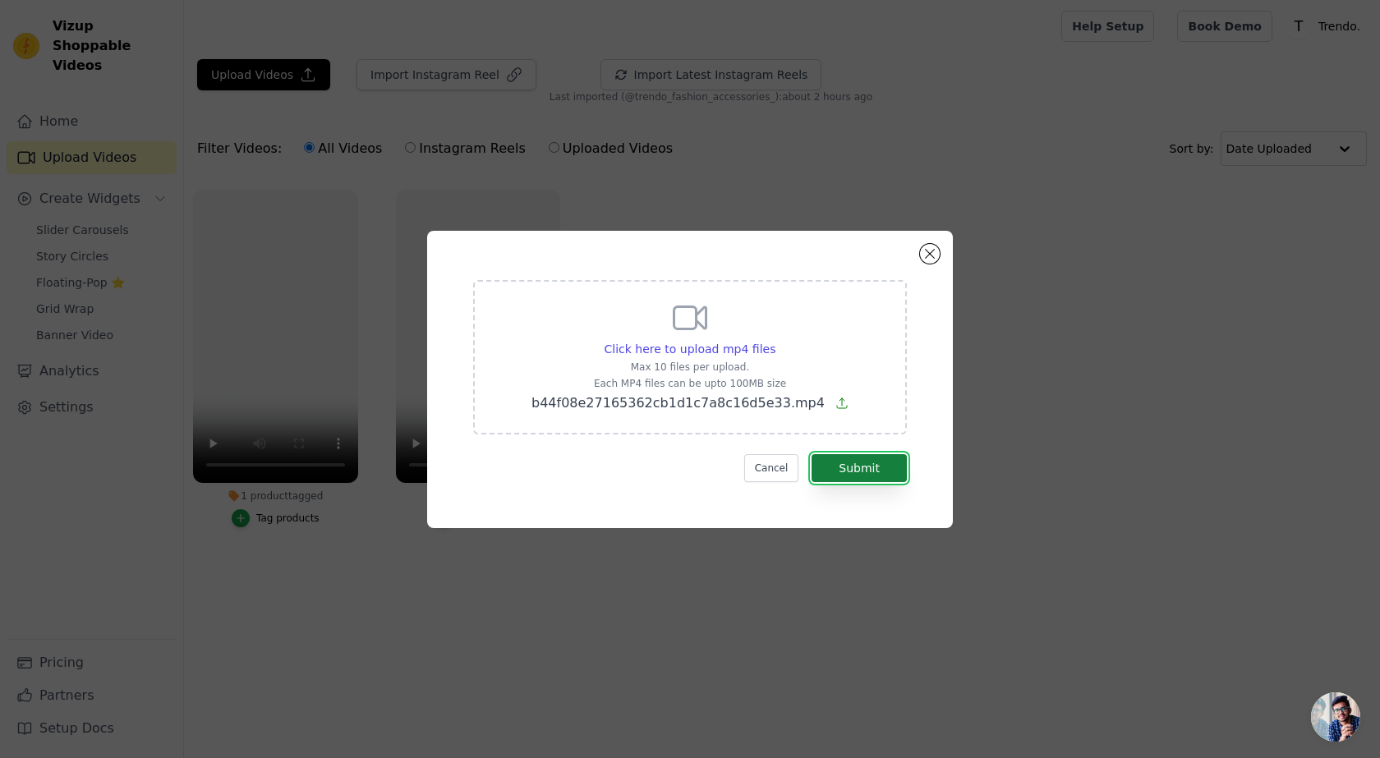
click at [894, 466] on button "Submit" at bounding box center [859, 468] width 95 height 28
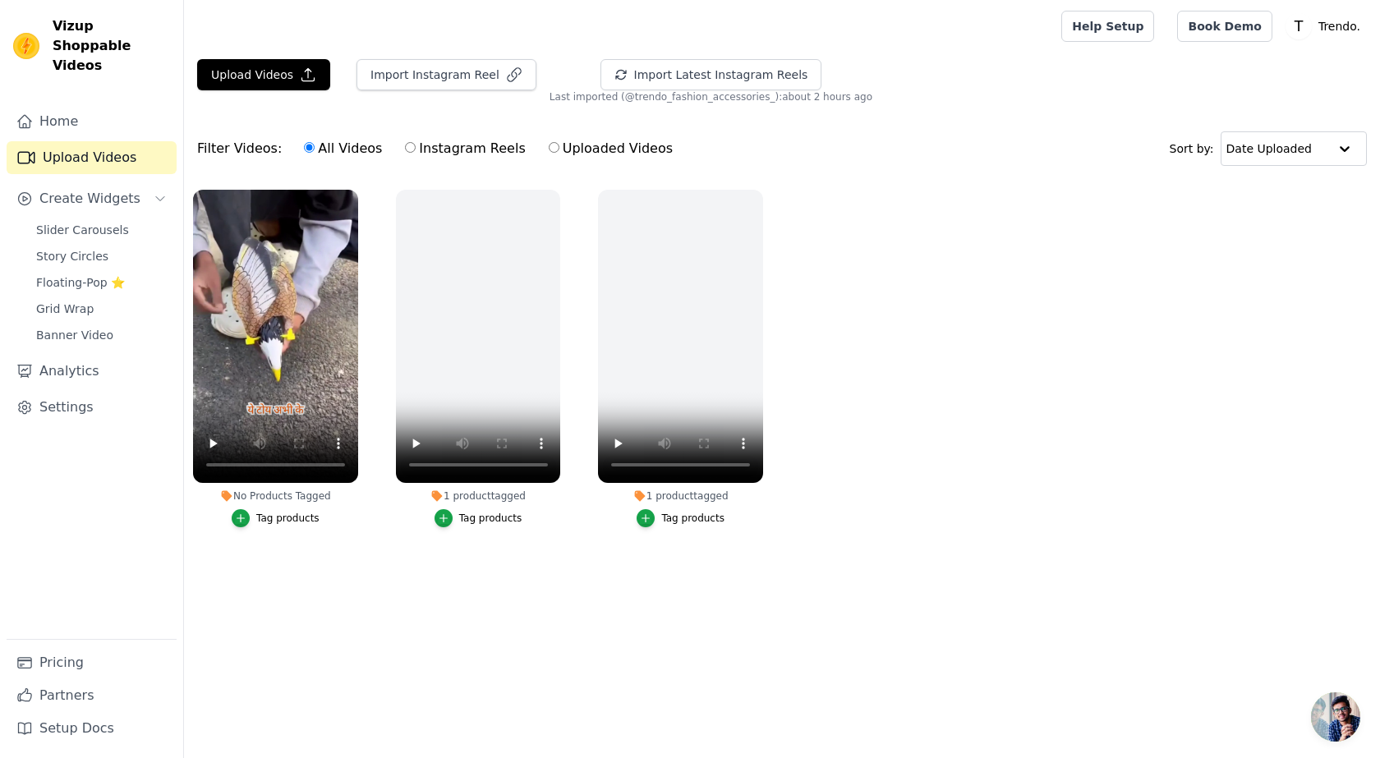
click at [279, 514] on div "Tag products" at bounding box center [287, 518] width 63 height 13
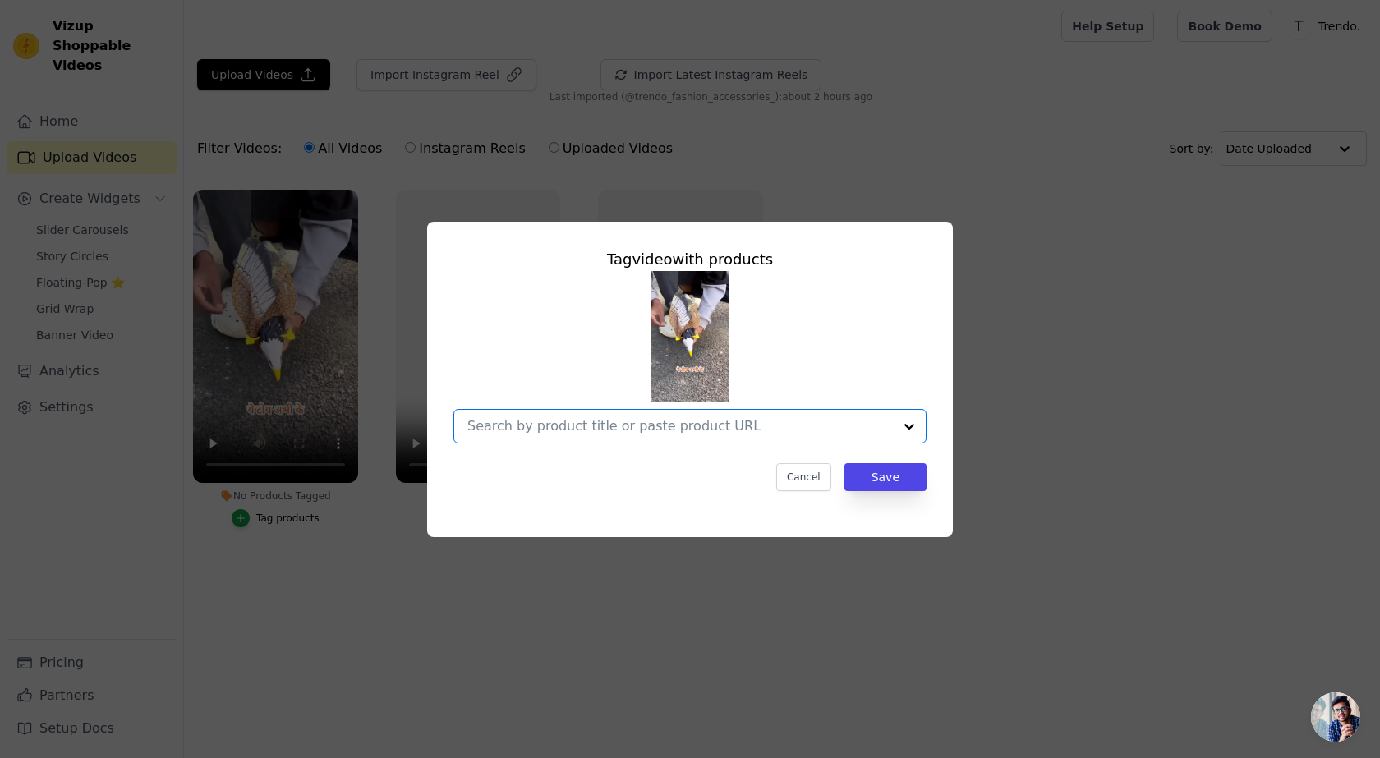
click at [614, 422] on input "No Products Tagged Tag video with products Option undefined, selected. Select i…" at bounding box center [681, 426] width 426 height 16
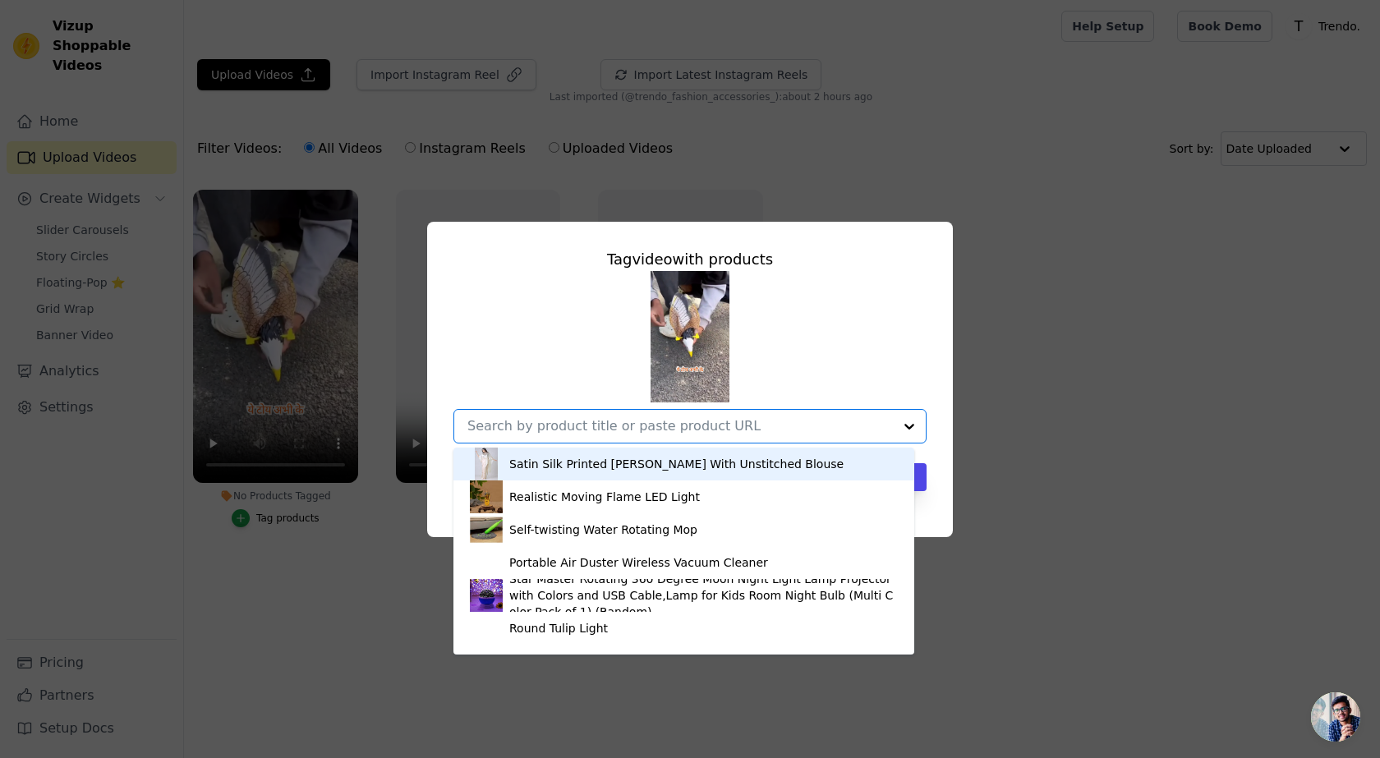
paste input "Realistic Flying Eagle Bird Toy with Spread Wings"
type input "Realistic Flying Eagle Bird Toy with Spread Wings"
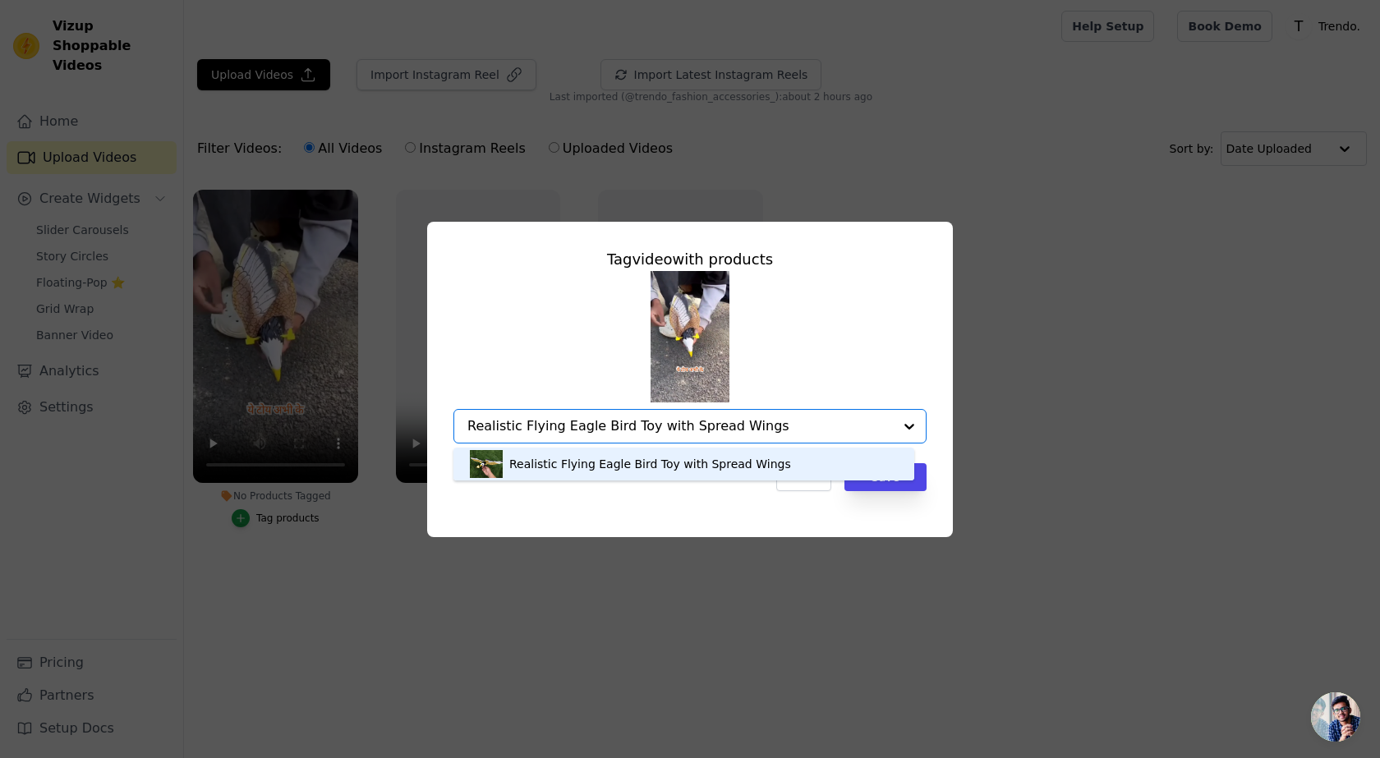
click at [560, 460] on div "Realistic Flying Eagle Bird Toy with Spread Wings" at bounding box center [650, 464] width 282 height 16
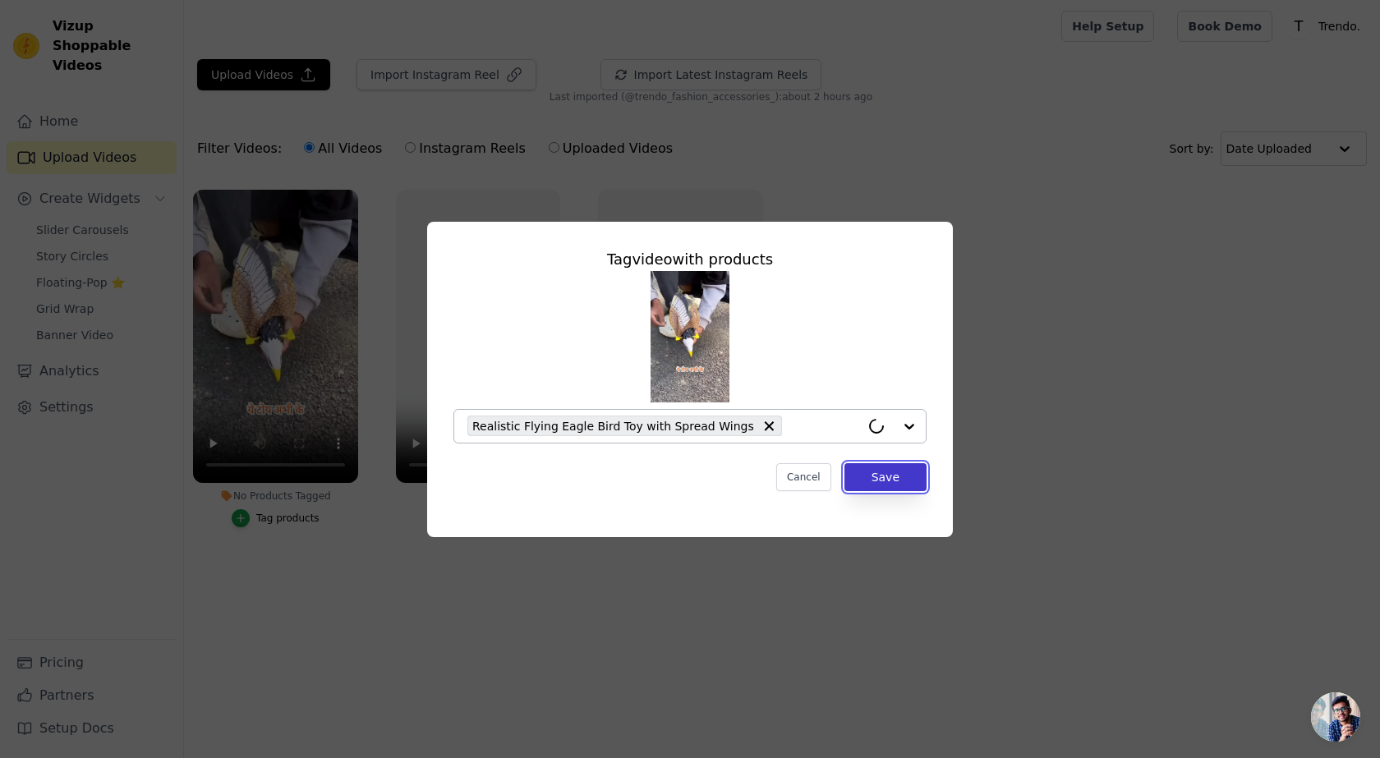
click at [903, 481] on button "Save" at bounding box center [886, 477] width 82 height 28
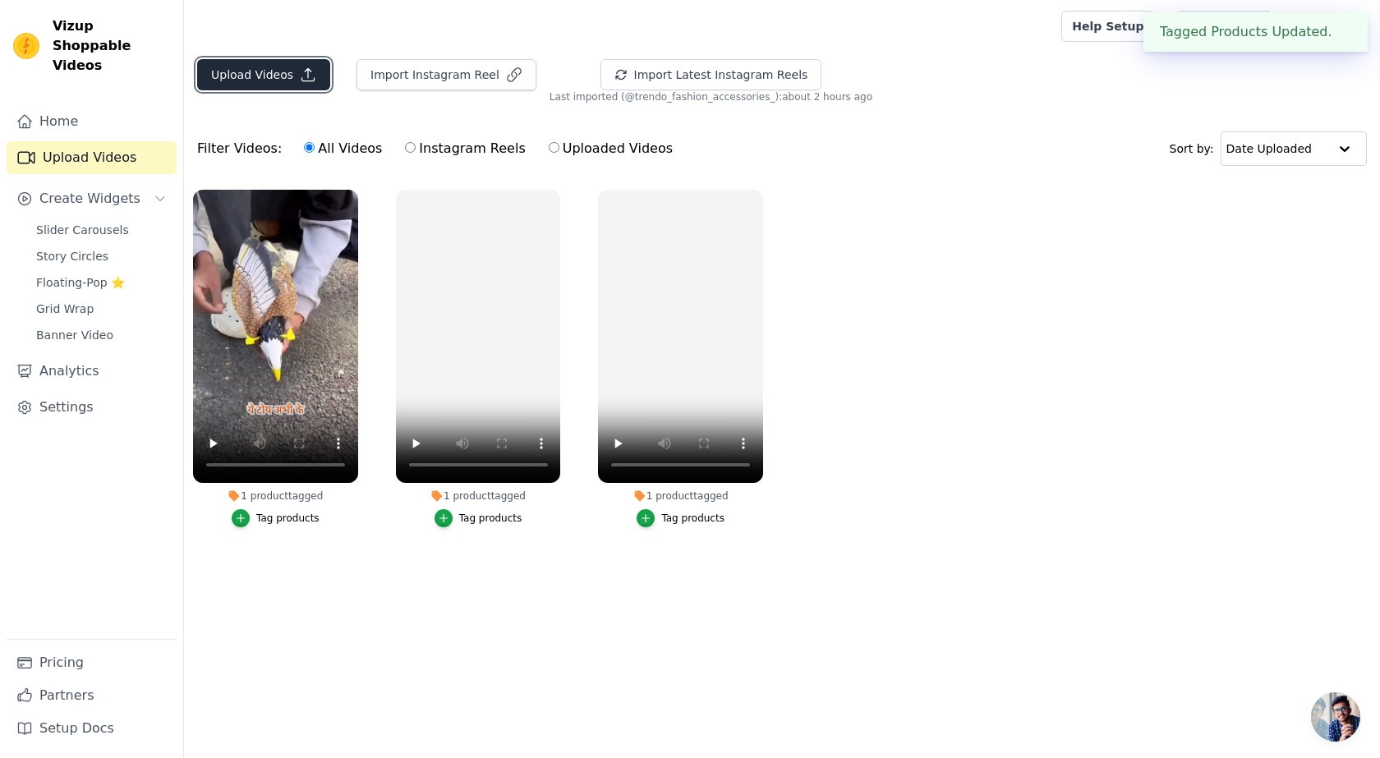
click at [287, 69] on button "Upload Videos" at bounding box center [263, 74] width 133 height 31
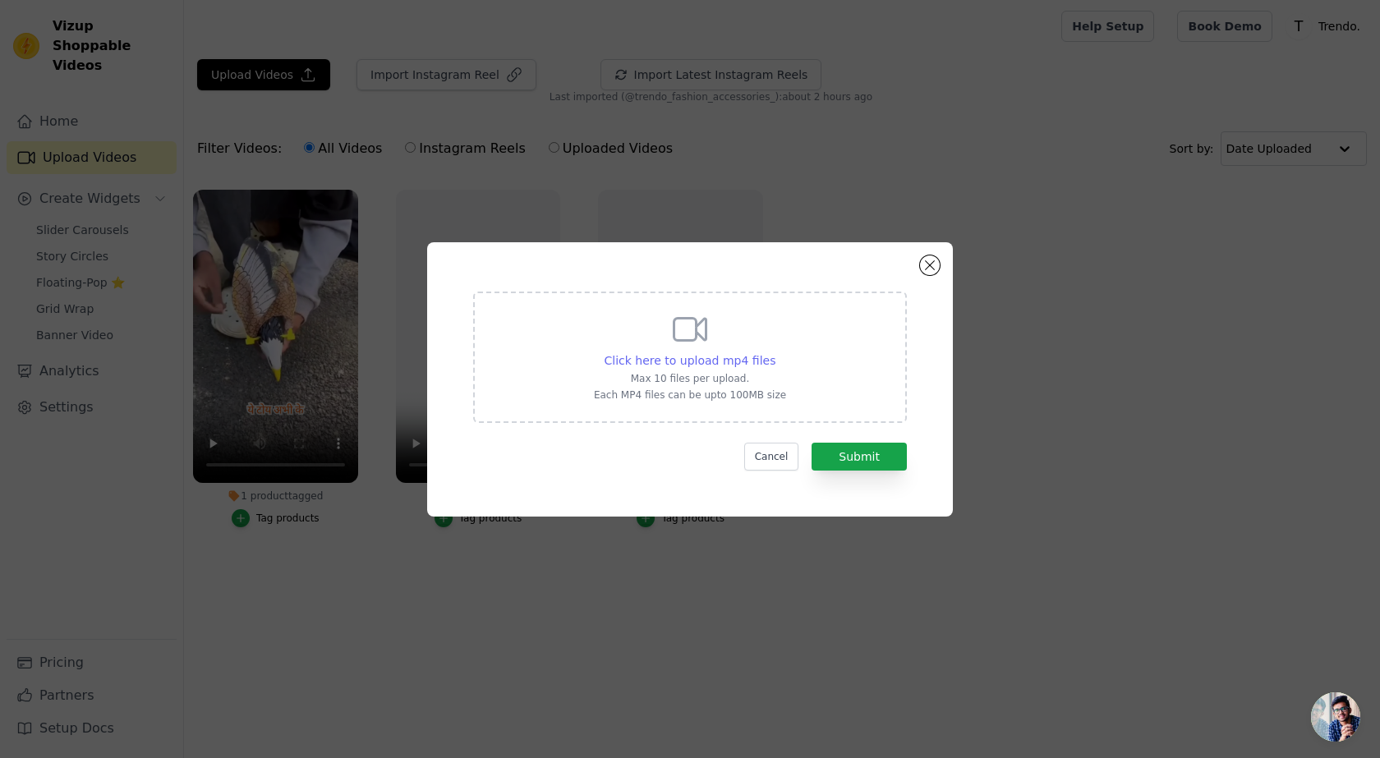
click at [678, 358] on span "Click here to upload mp4 files" at bounding box center [691, 360] width 172 height 13
click at [775, 352] on input "Click here to upload mp4 files Max 10 files per upload. Each MP4 files can be u…" at bounding box center [775, 352] width 1 height 1
type input "C:\fakepath\55b15cf1c39c6ee710dee57f8b723302.mp4"
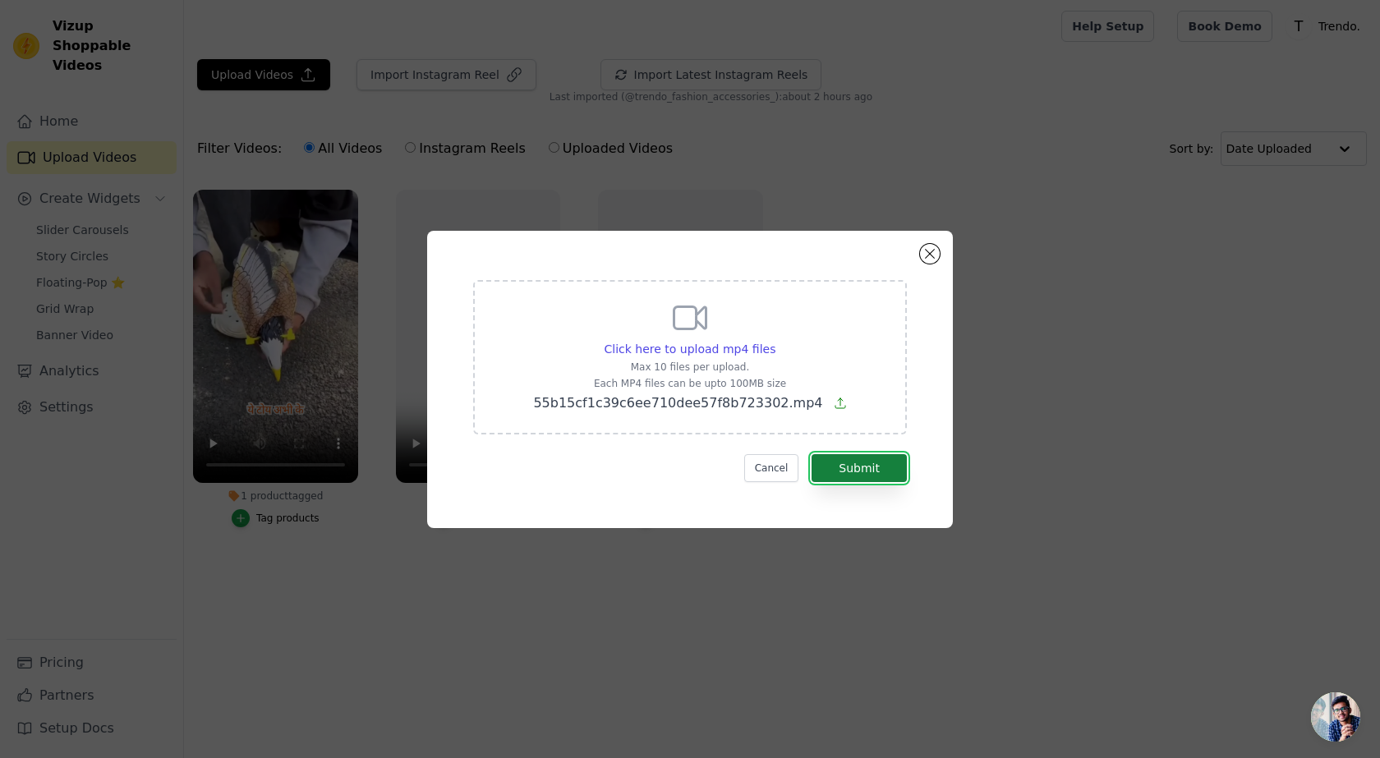
click at [878, 463] on button "Submit" at bounding box center [859, 468] width 95 height 28
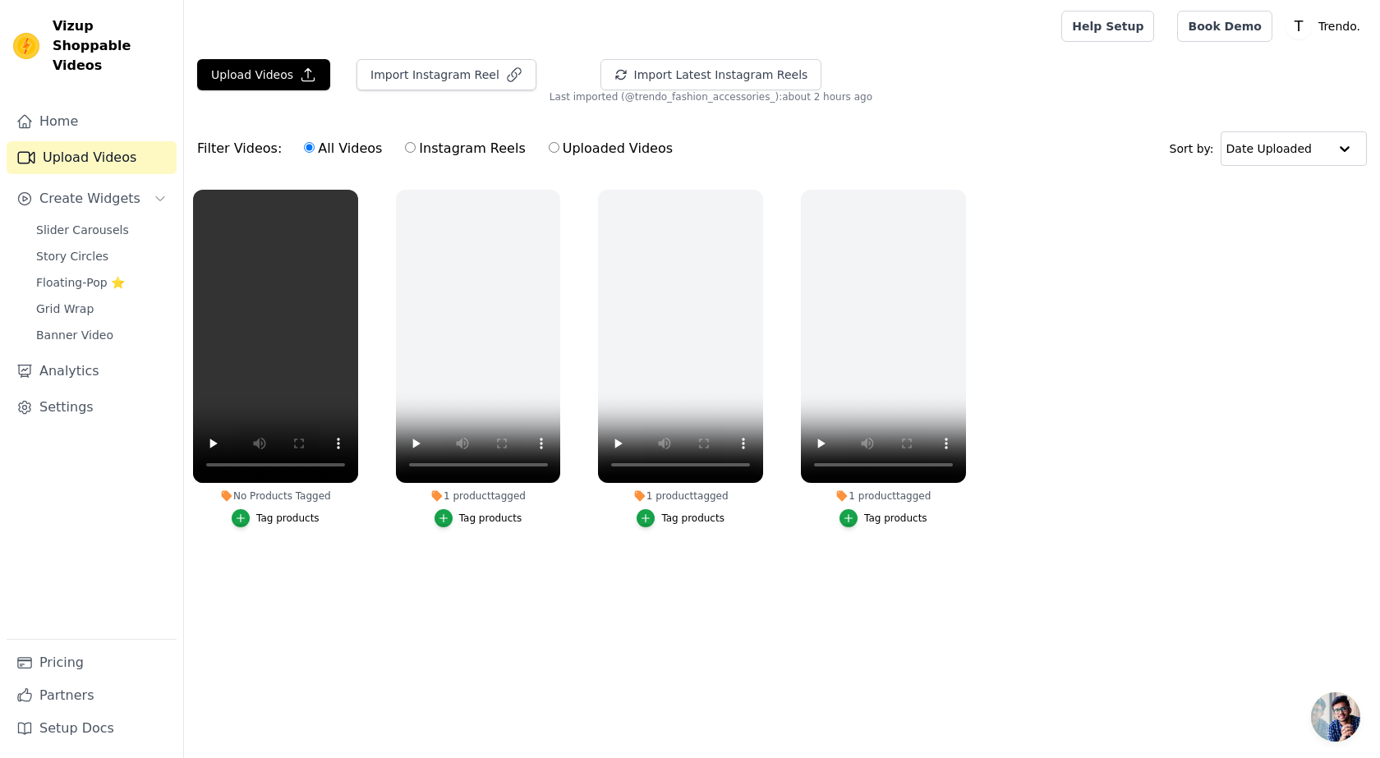
click at [289, 518] on div "Tag products" at bounding box center [287, 518] width 63 height 13
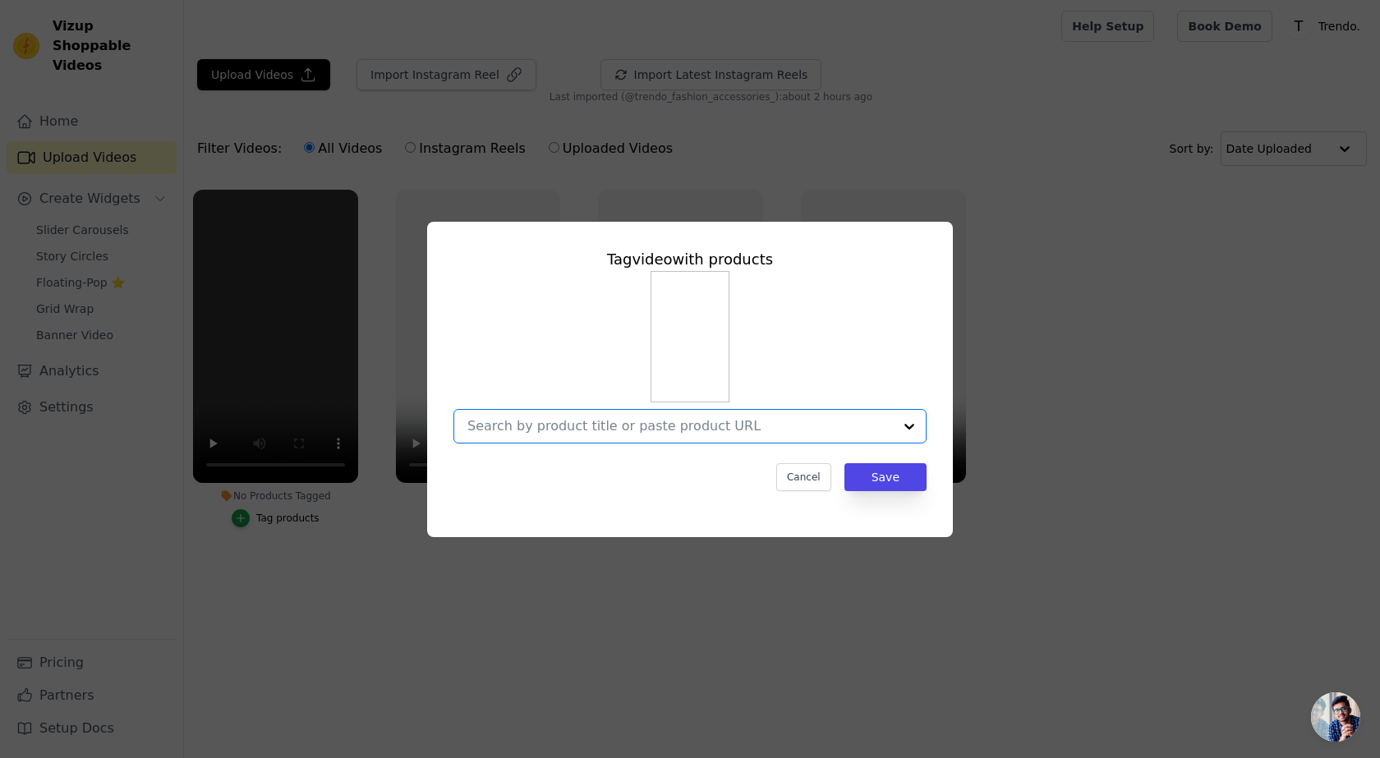
click at [676, 423] on input "No Products Tagged Tag video with products Option undefined, selected. Select i…" at bounding box center [681, 426] width 426 height 16
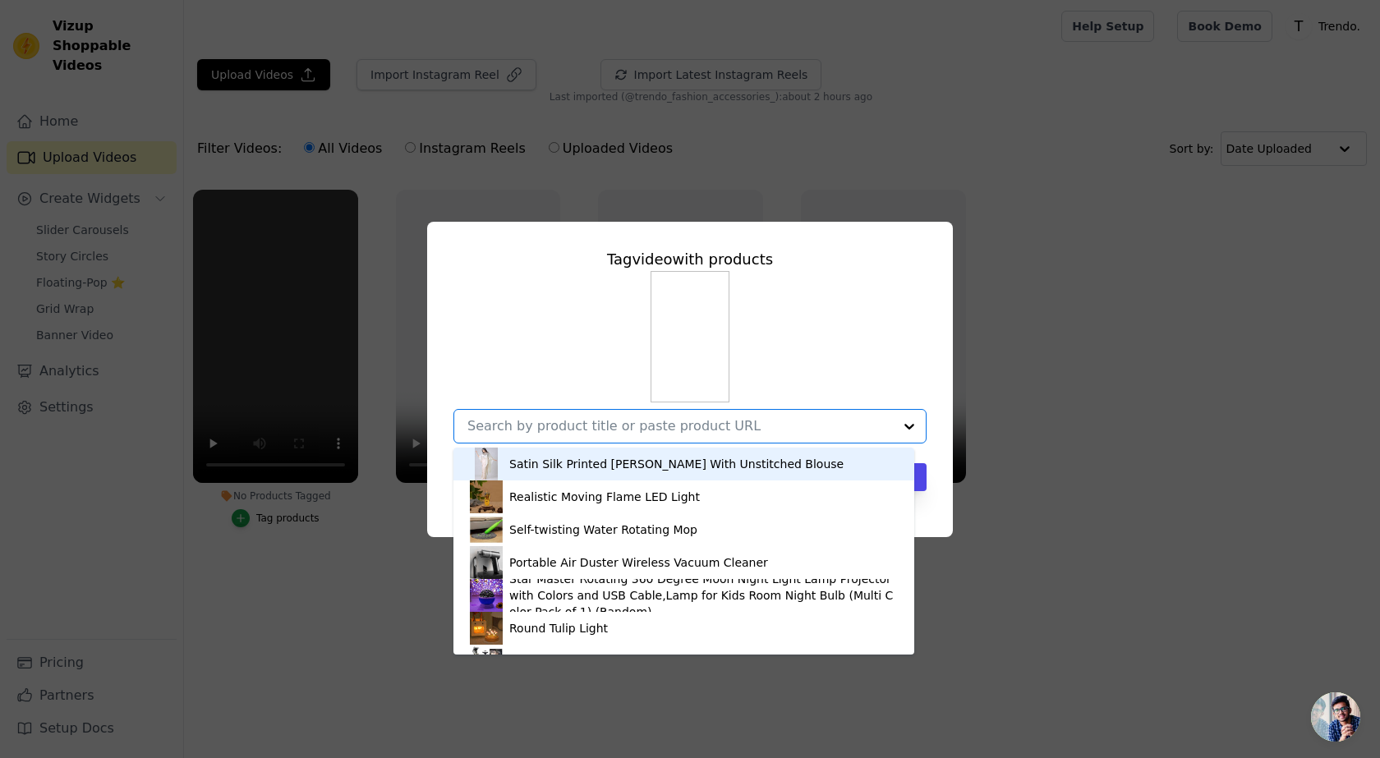
paste input "Remote Controlled Rock Crawler Monster Truck Toy Vehicle for Kids."
type input "Remote Controlled Rock Crawler Monster Truck Toy Vehicle for Kids."
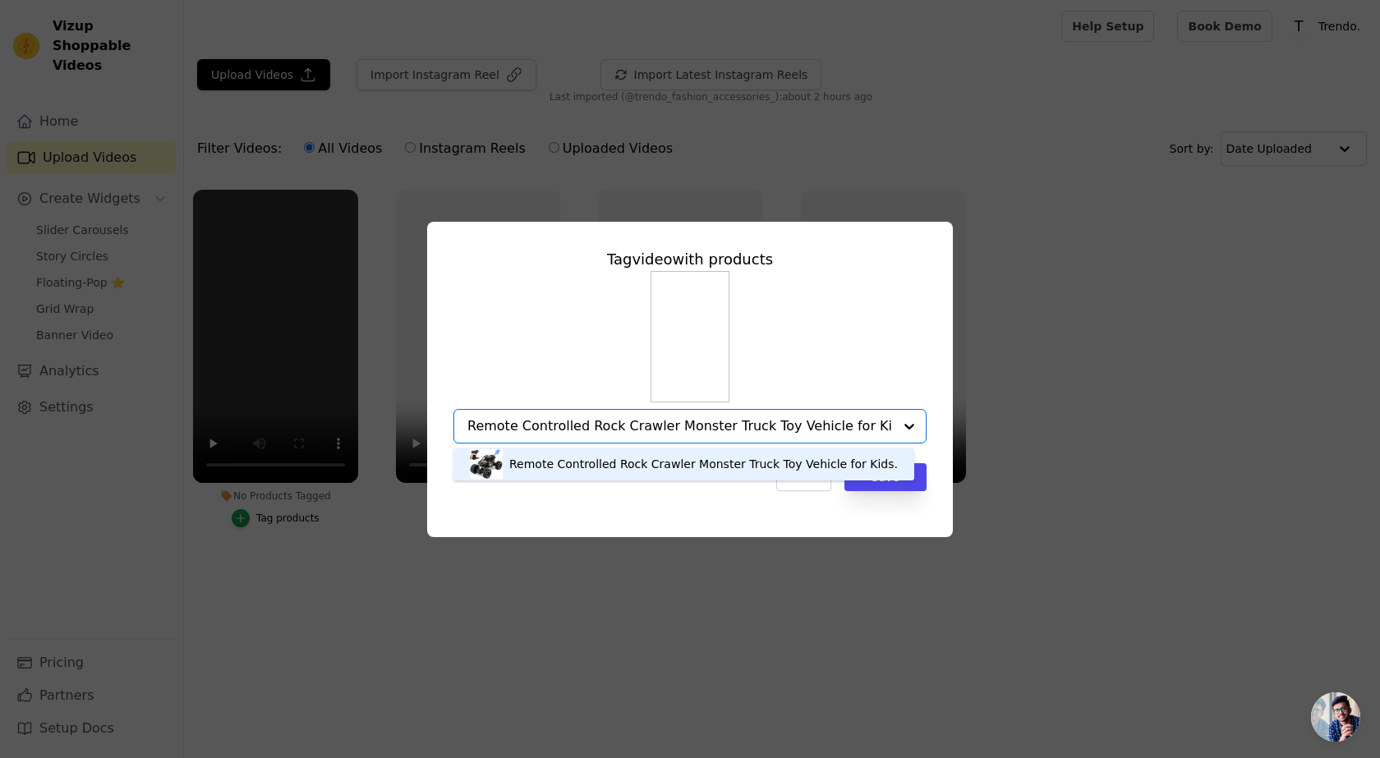
drag, startPoint x: 620, startPoint y: 468, endPoint x: 629, endPoint y: 468, distance: 9.1
click at [620, 468] on div "Remote Controlled Rock Crawler Monster Truck Toy Vehicle for Kids." at bounding box center [703, 464] width 389 height 16
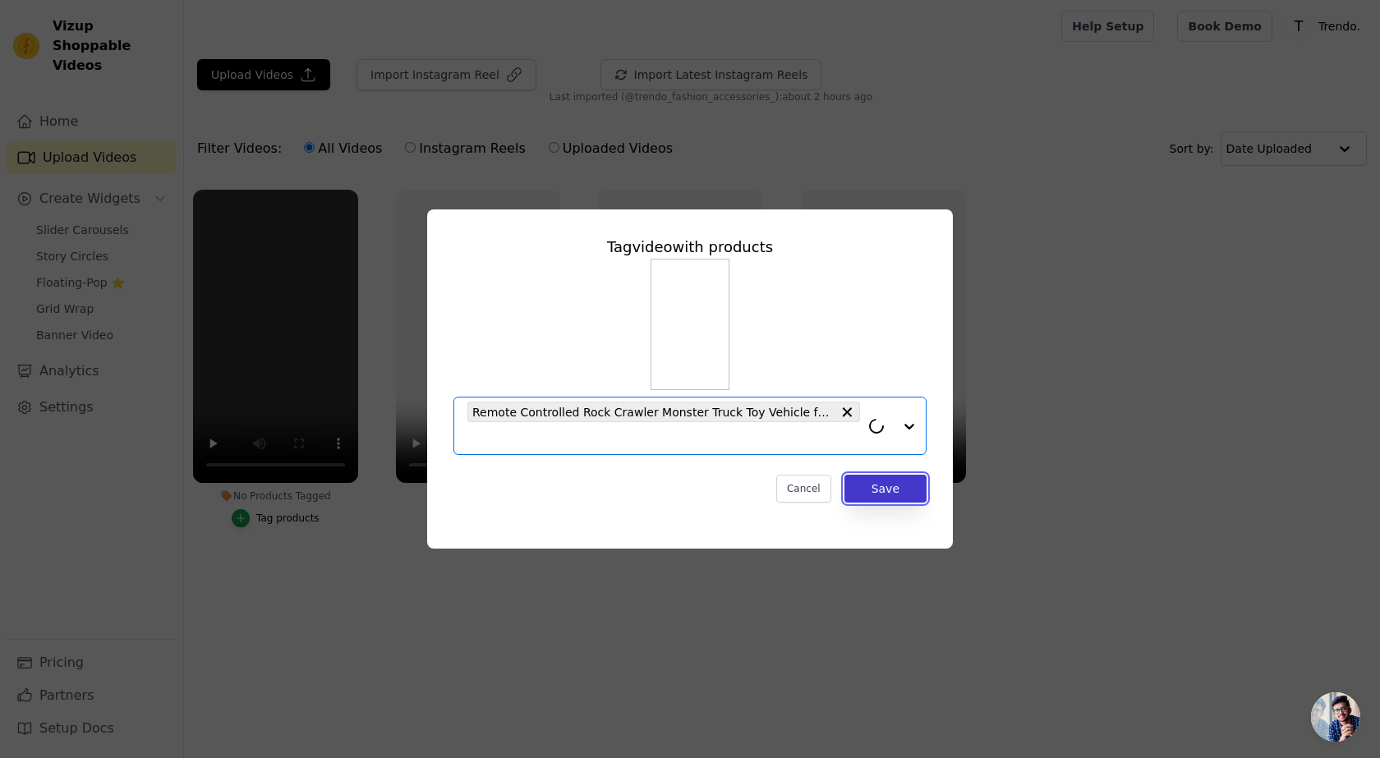
click at [860, 491] on button "Save" at bounding box center [886, 489] width 82 height 28
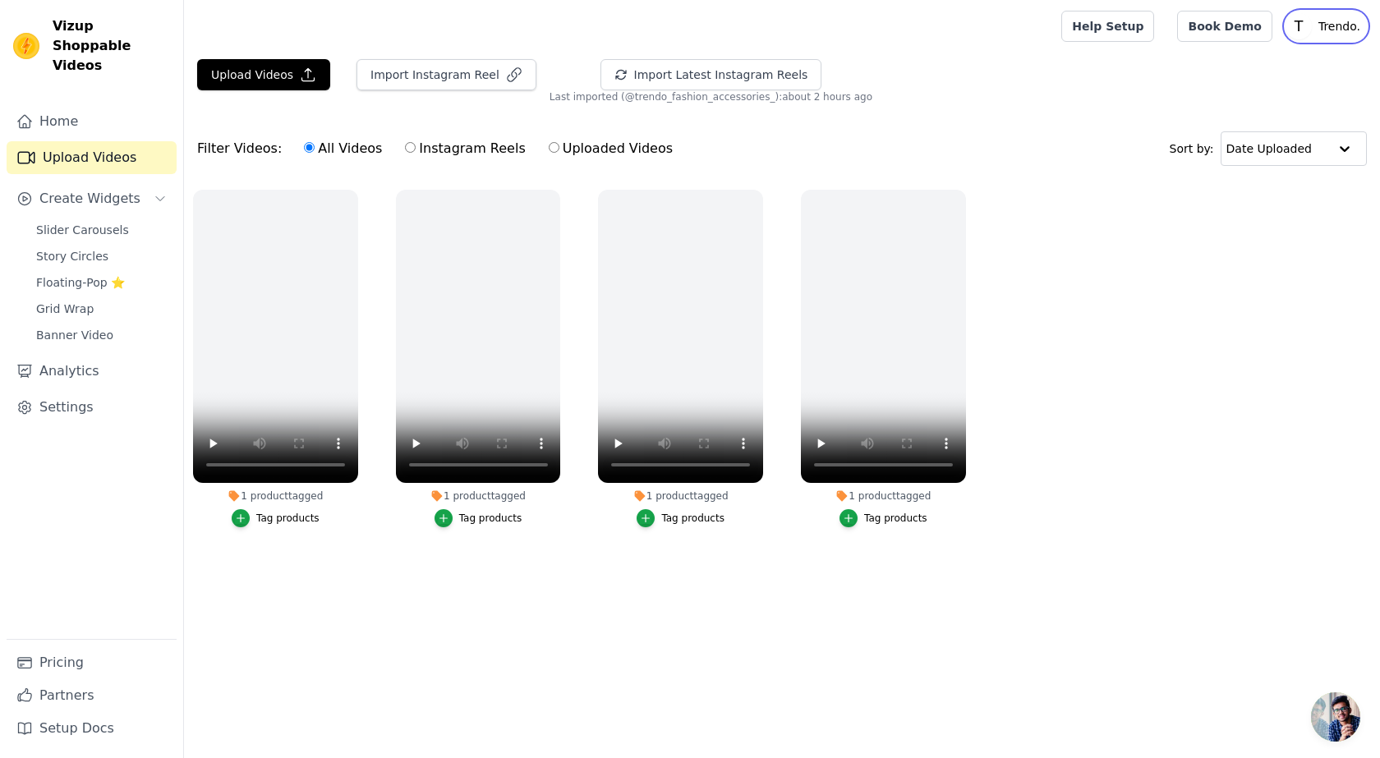
click at [1350, 26] on p "Trendo." at bounding box center [1339, 27] width 55 height 30
click at [1007, 178] on div "Filter Videos: All Videos Instagram Reels Uploaded Videos Sort by: Date Uploaded" at bounding box center [782, 149] width 1196 height 64
click at [70, 108] on link "Home" at bounding box center [92, 121] width 170 height 33
drag, startPoint x: 810, startPoint y: 44, endPoint x: 839, endPoint y: 53, distance: 30.1
click at [839, 53] on main "Upload Videos Import Instagram Reel Import Latest Instagram Reels Import Latest…" at bounding box center [782, 331] width 1196 height 556
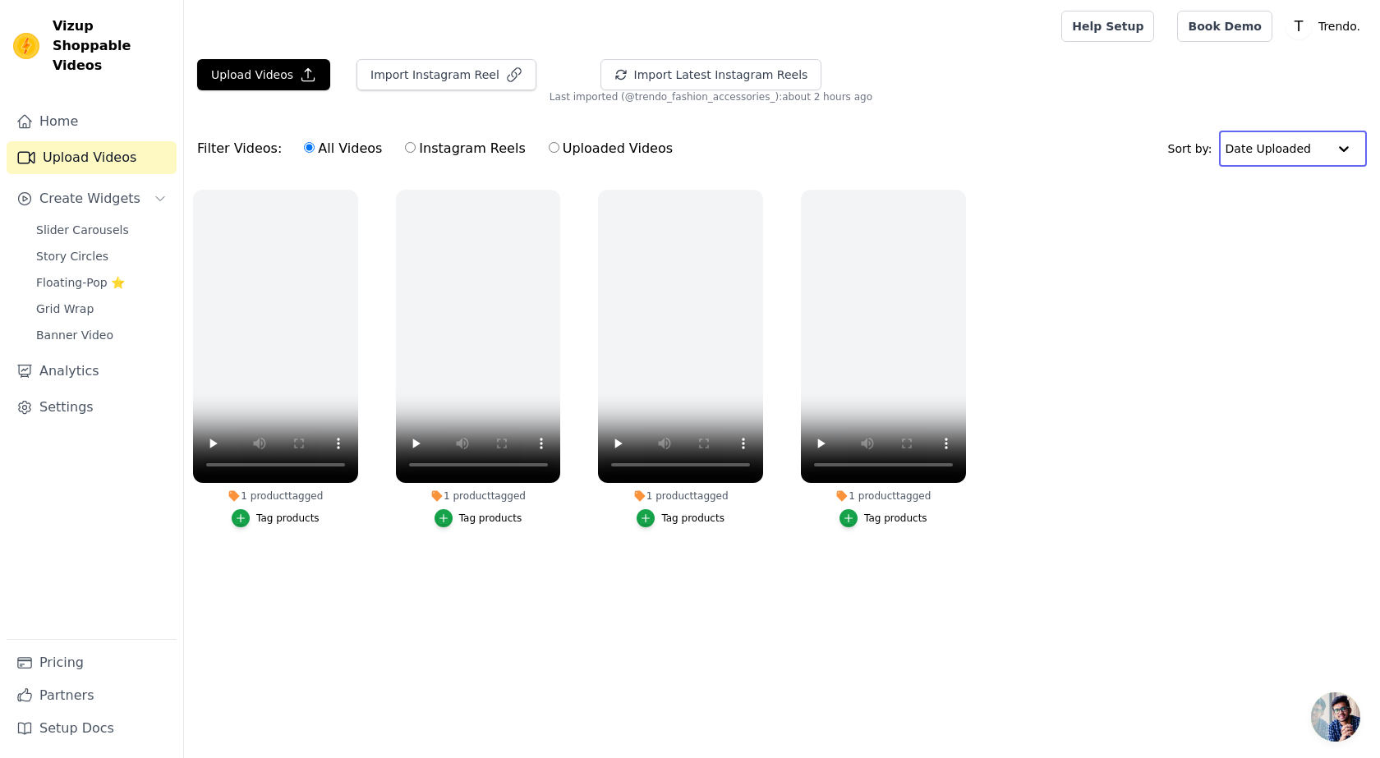
click at [1316, 149] on input "text" at bounding box center [1277, 148] width 102 height 33
click at [1317, 149] on input "text" at bounding box center [1277, 148] width 102 height 33
click at [1292, 156] on input "text" at bounding box center [1277, 148] width 102 height 33
click at [104, 105] on link "Home" at bounding box center [92, 121] width 170 height 33
